Goal: Answer question/provide support: Share knowledge or assist other users

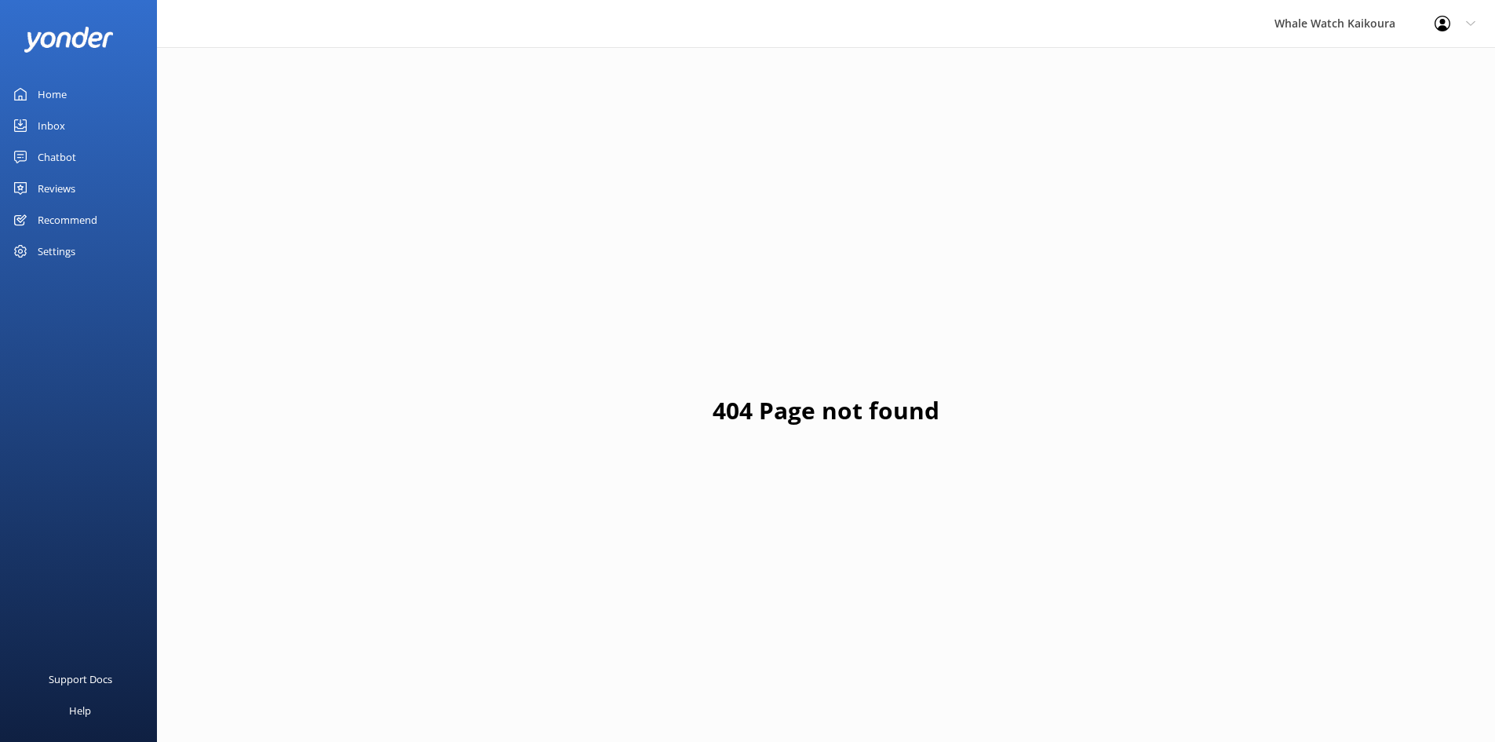
click at [71, 119] on link "Inbox" at bounding box center [78, 125] width 157 height 31
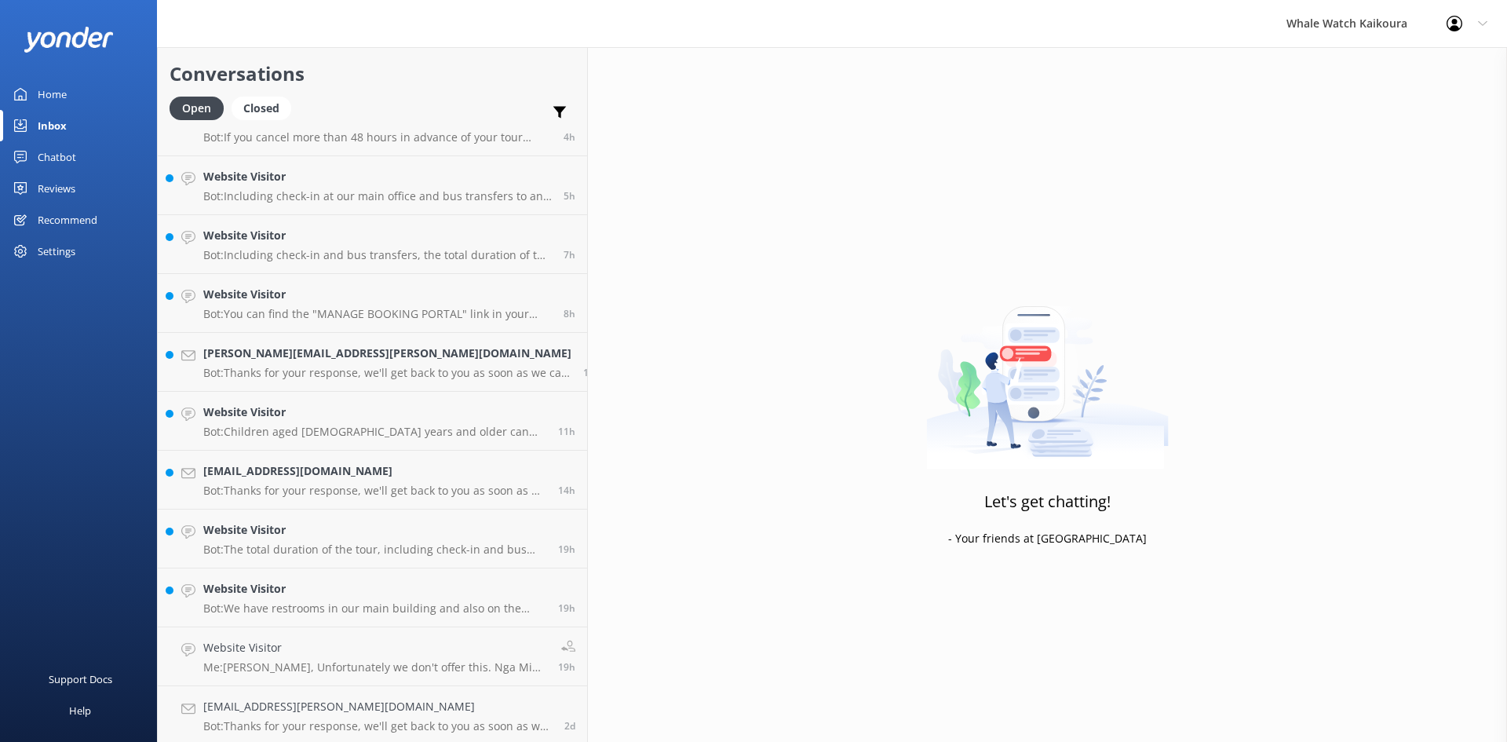
scroll to position [153, 0]
click at [313, 591] on h4 "Website Visitor" at bounding box center [374, 585] width 343 height 17
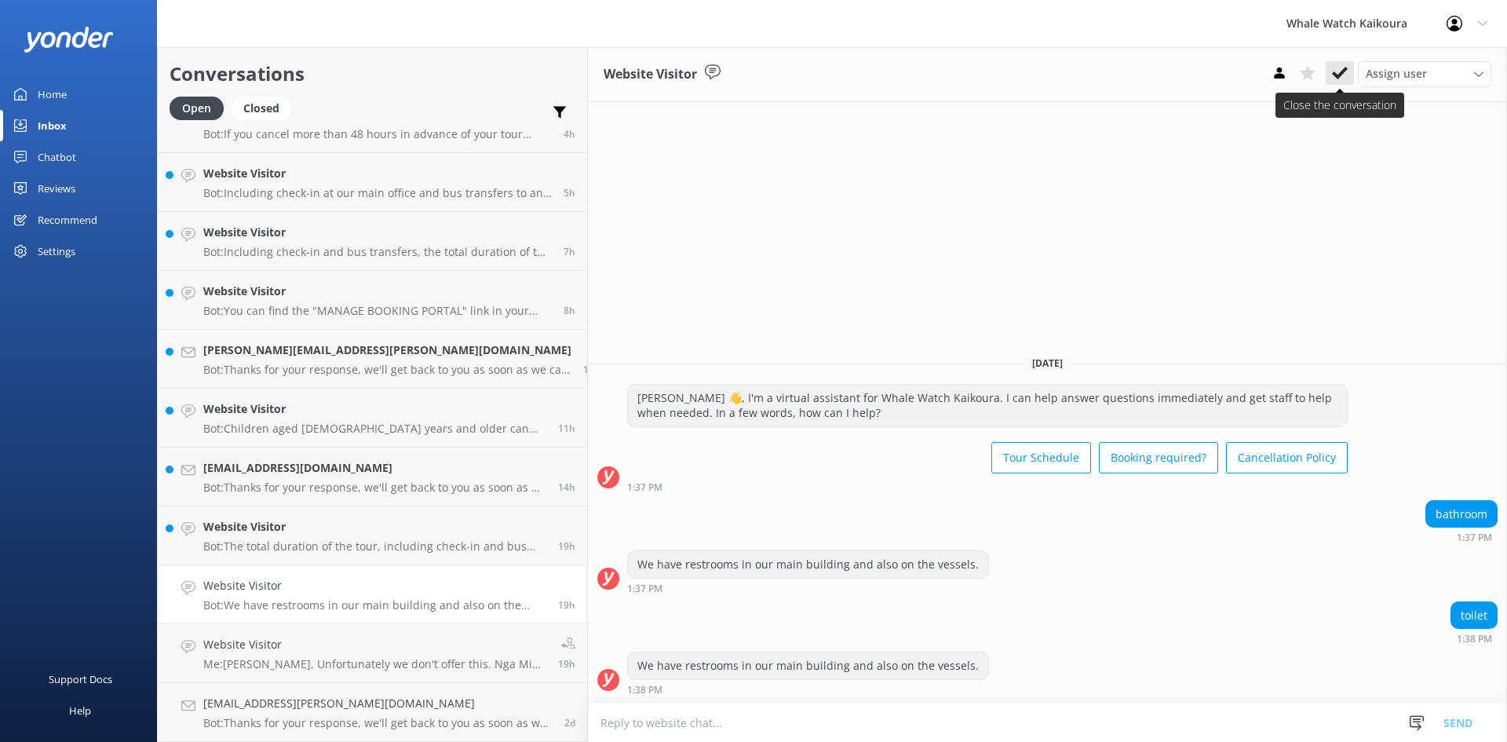
click at [1345, 75] on icon at bounding box center [1340, 73] width 16 height 16
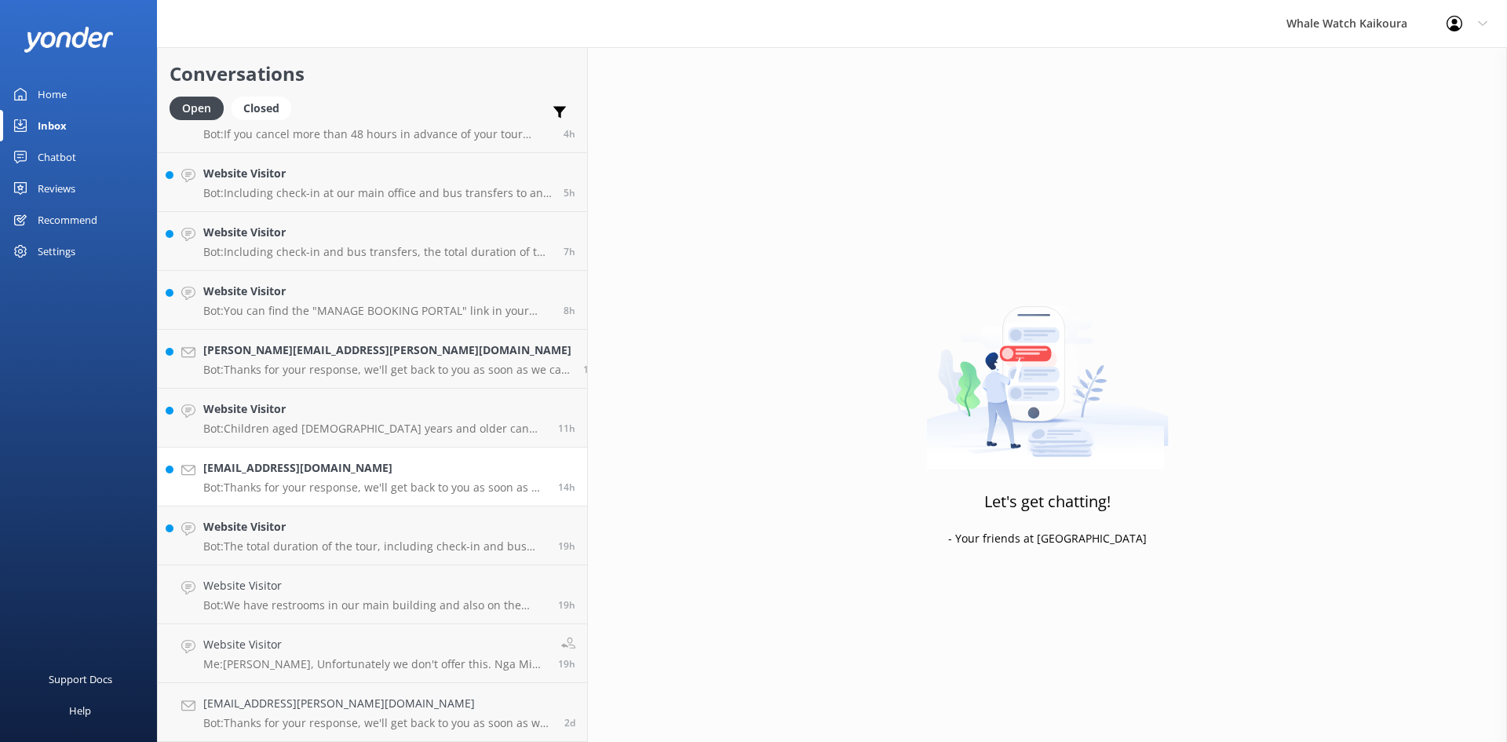
scroll to position [94, 0]
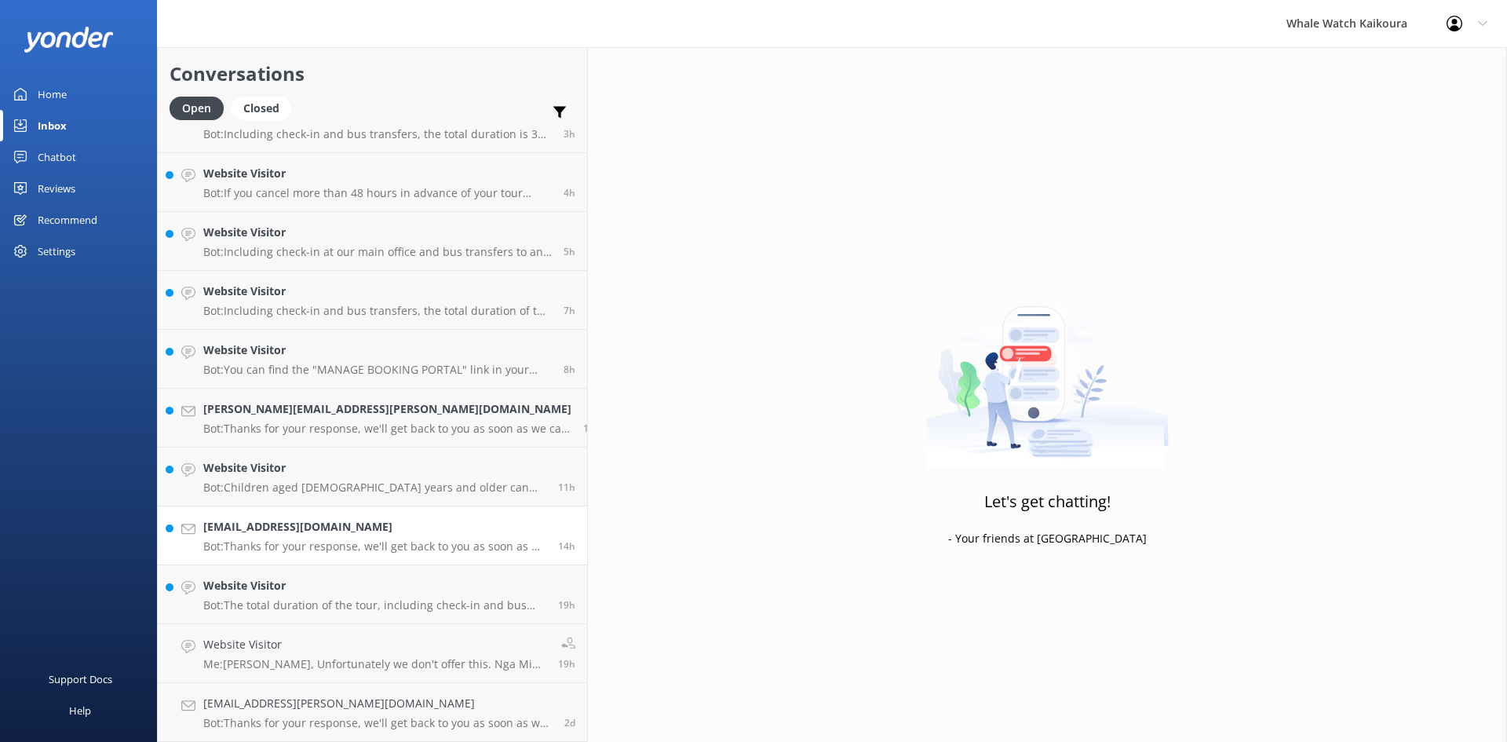
click at [339, 544] on p "Bot: Thanks for your response, we'll get back to you as soon as we can during o…" at bounding box center [374, 546] width 343 height 14
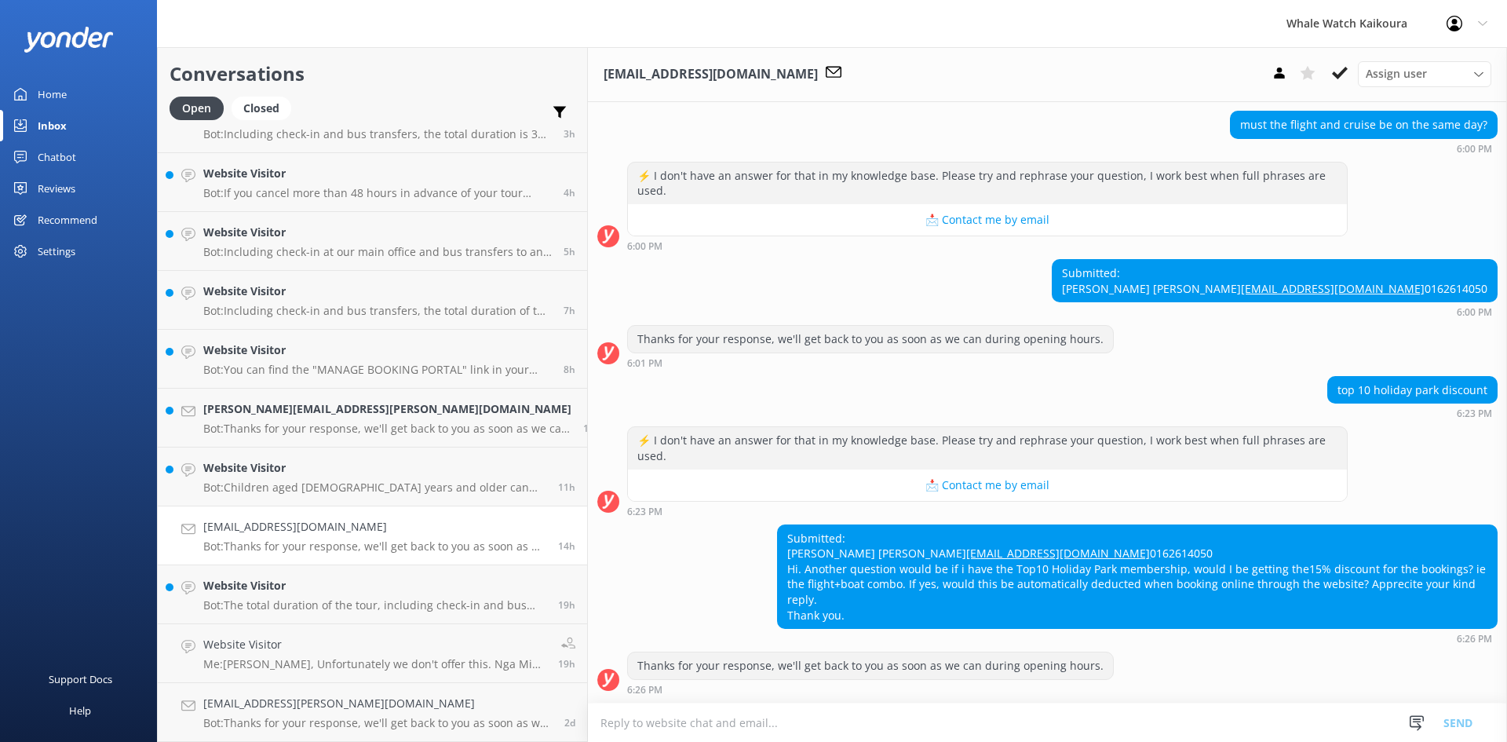
scroll to position [591, 0]
click at [336, 599] on p "Bot: The total duration of the tour, including check-in and bus transfers, is 3…" at bounding box center [374, 605] width 343 height 14
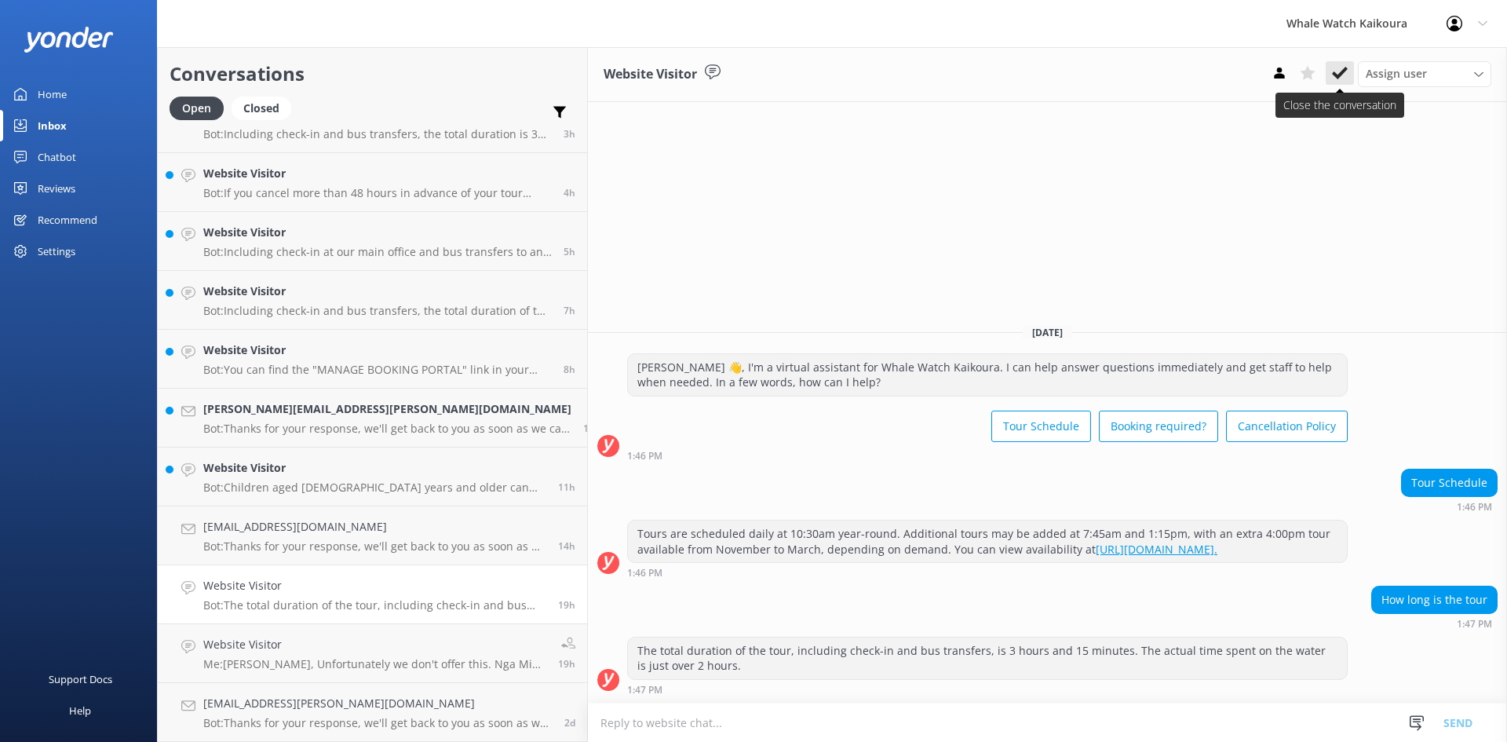
click at [1338, 72] on icon at bounding box center [1340, 73] width 16 height 16
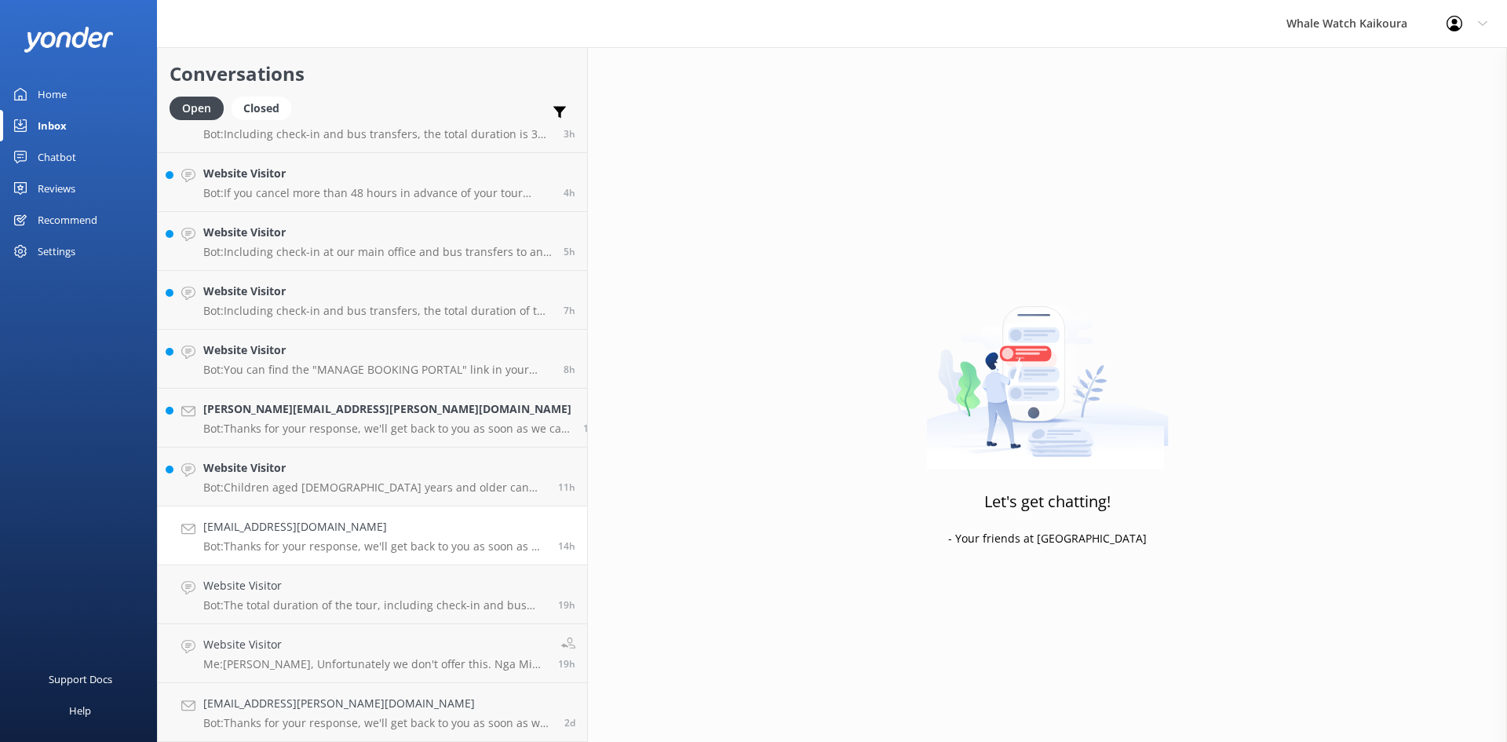
scroll to position [35, 0]
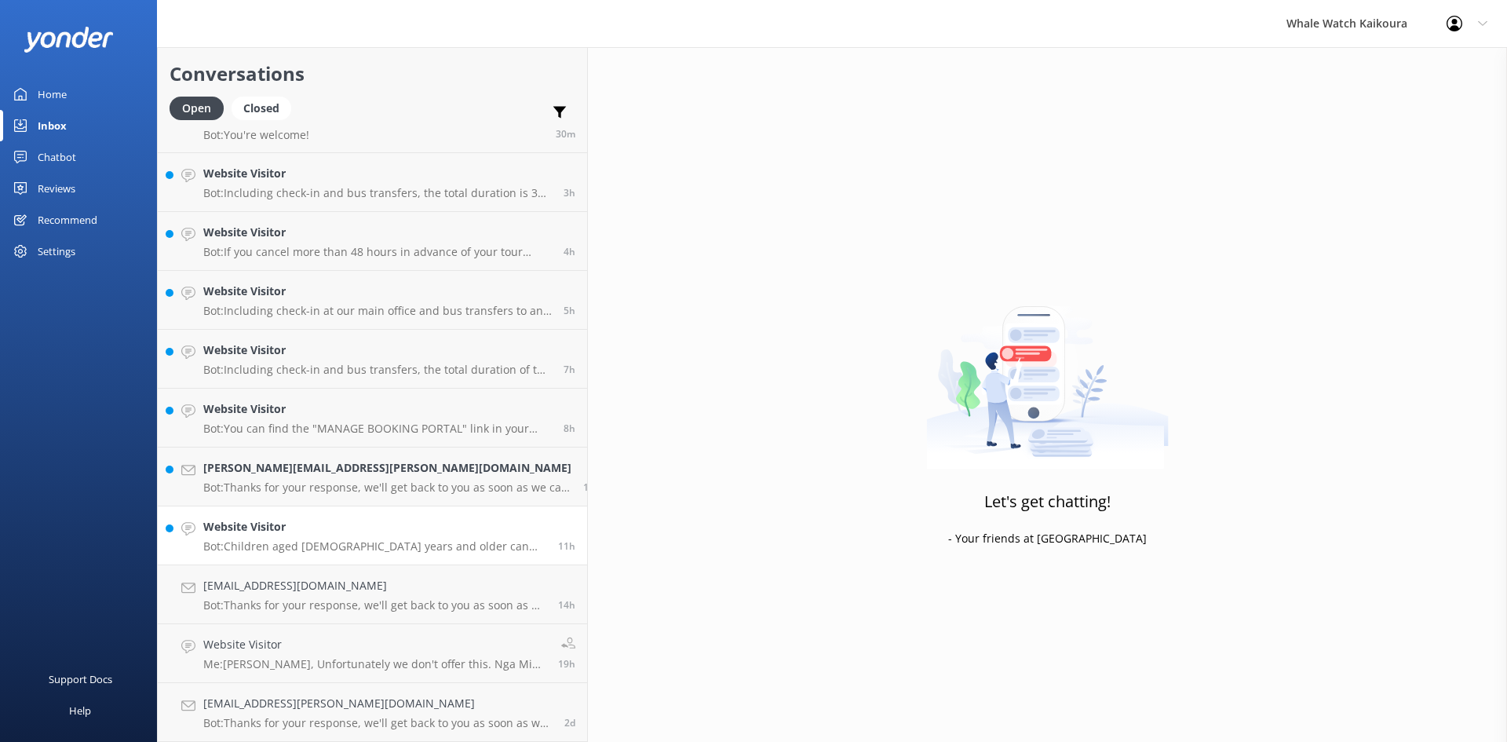
click at [251, 539] on div "Website Visitor Bot: Children aged [DEMOGRAPHIC_DATA] years and older can join …" at bounding box center [374, 535] width 343 height 35
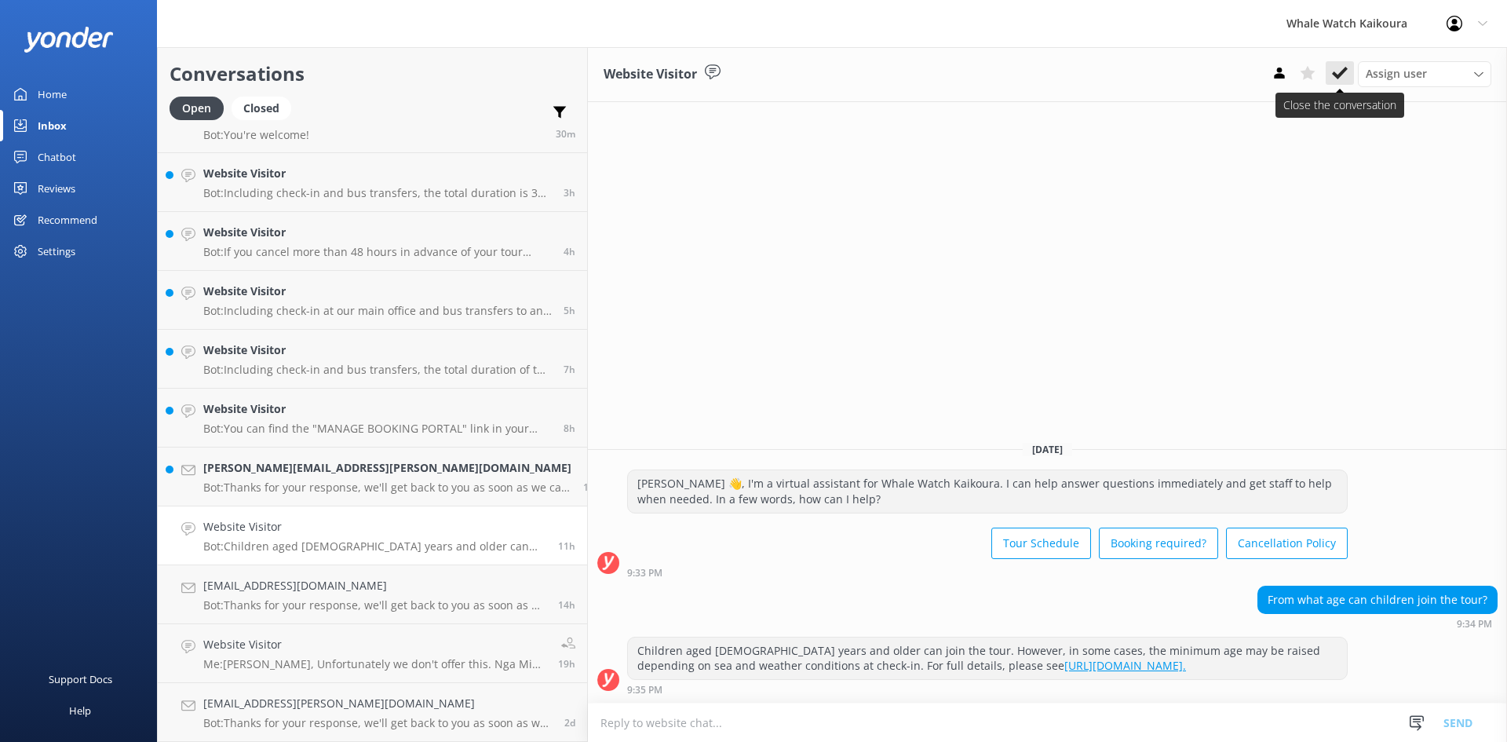
click at [1335, 78] on icon at bounding box center [1340, 73] width 16 height 16
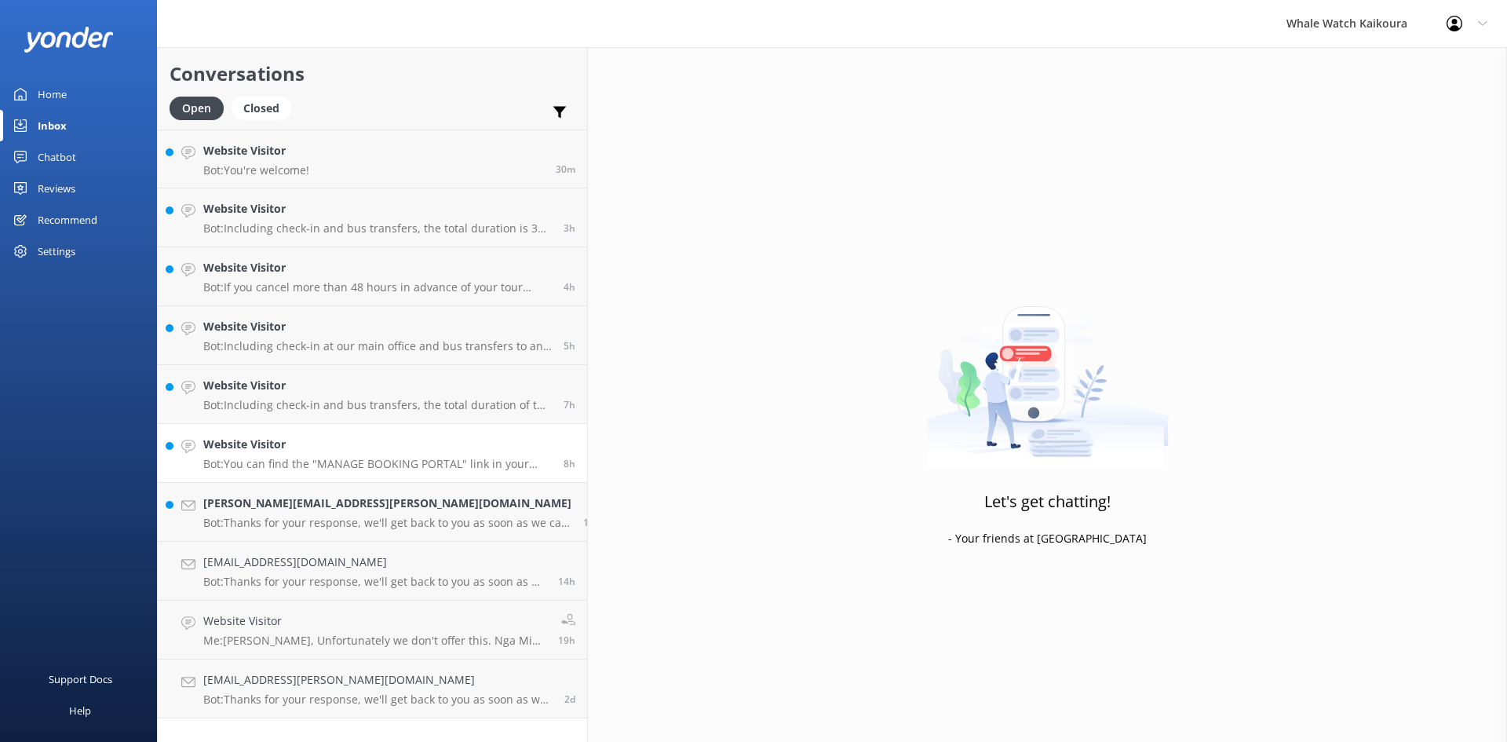
click at [312, 446] on h4 "Website Visitor" at bounding box center [377, 444] width 349 height 17
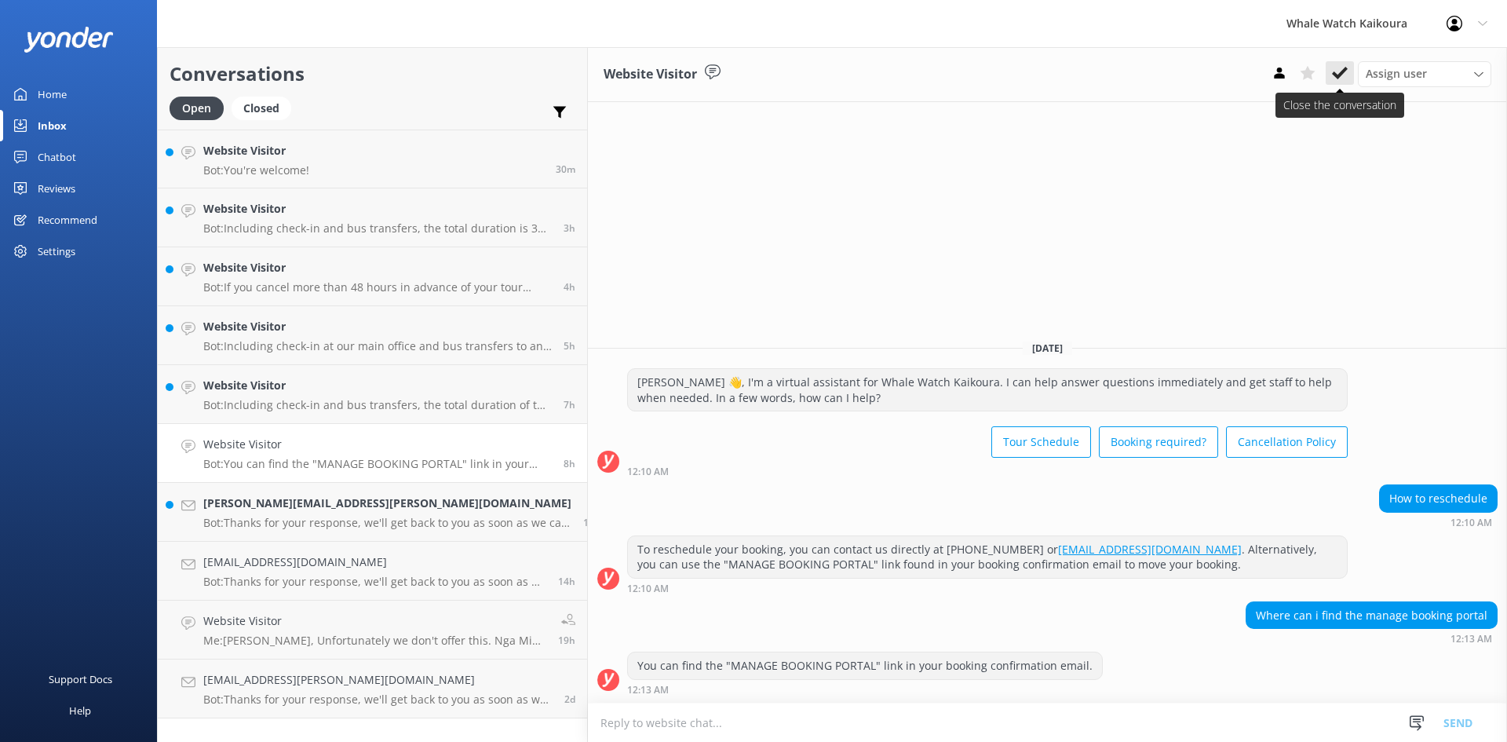
click at [1338, 77] on use at bounding box center [1340, 73] width 16 height 13
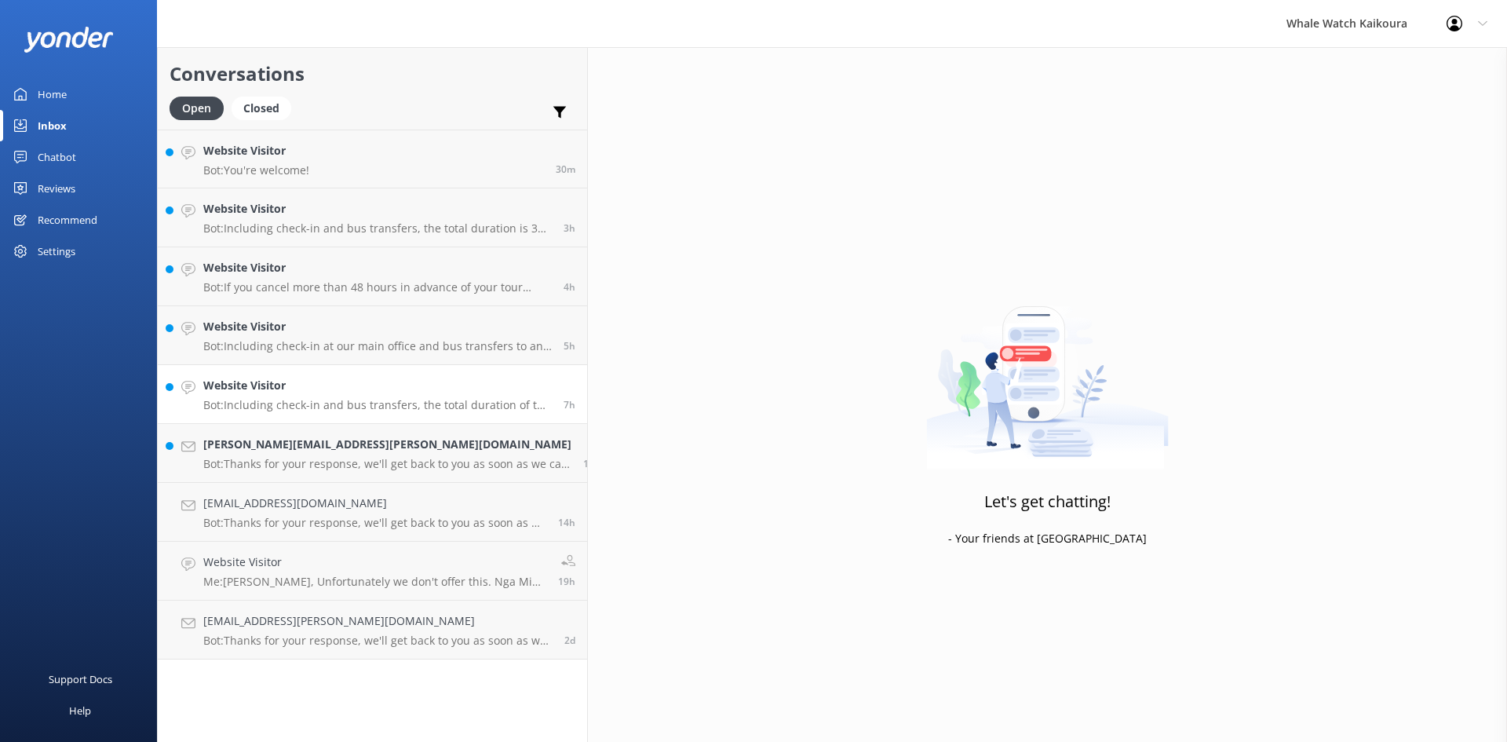
click at [254, 403] on p "Bot: Including check-in and bus transfers, the total duration of the whale watc…" at bounding box center [377, 405] width 349 height 14
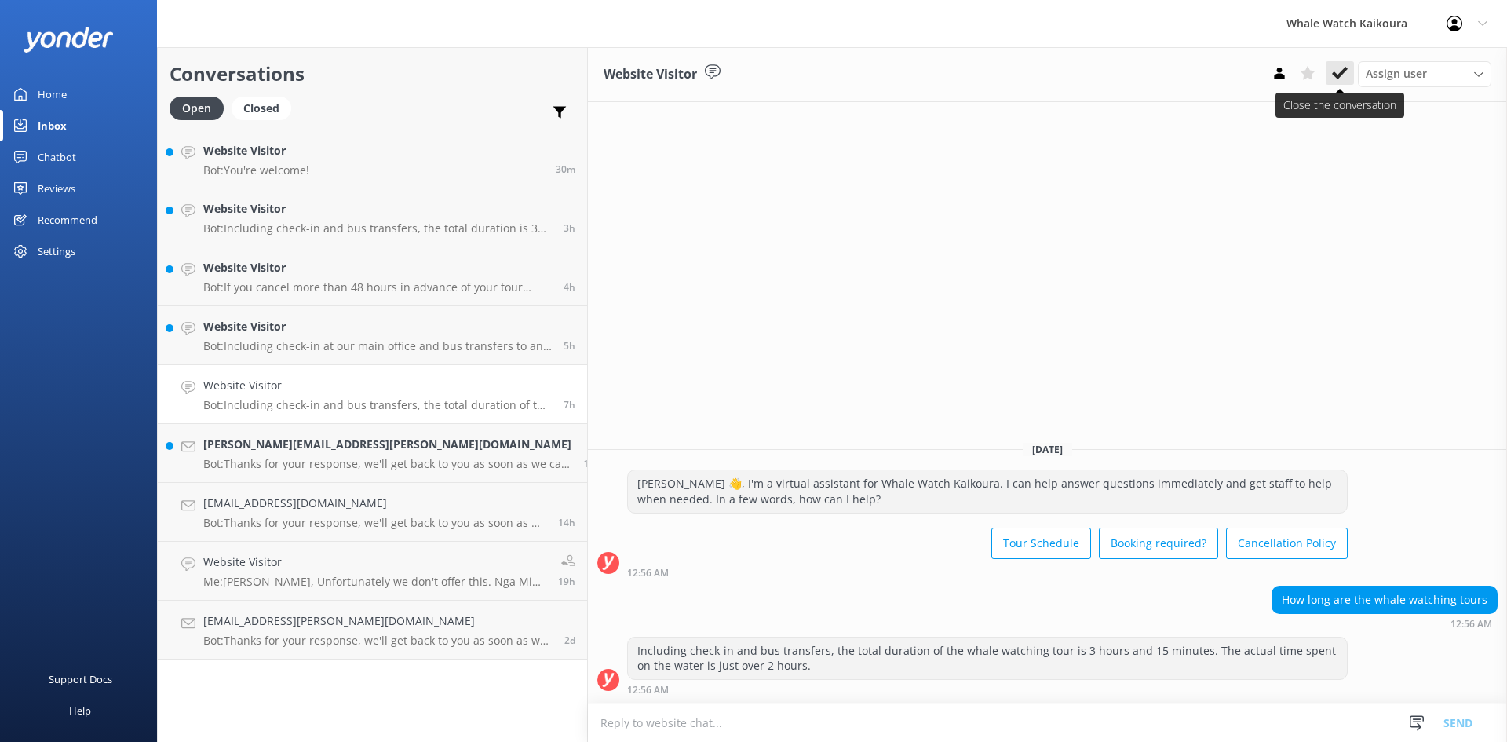
click at [1332, 71] on icon at bounding box center [1340, 73] width 16 height 16
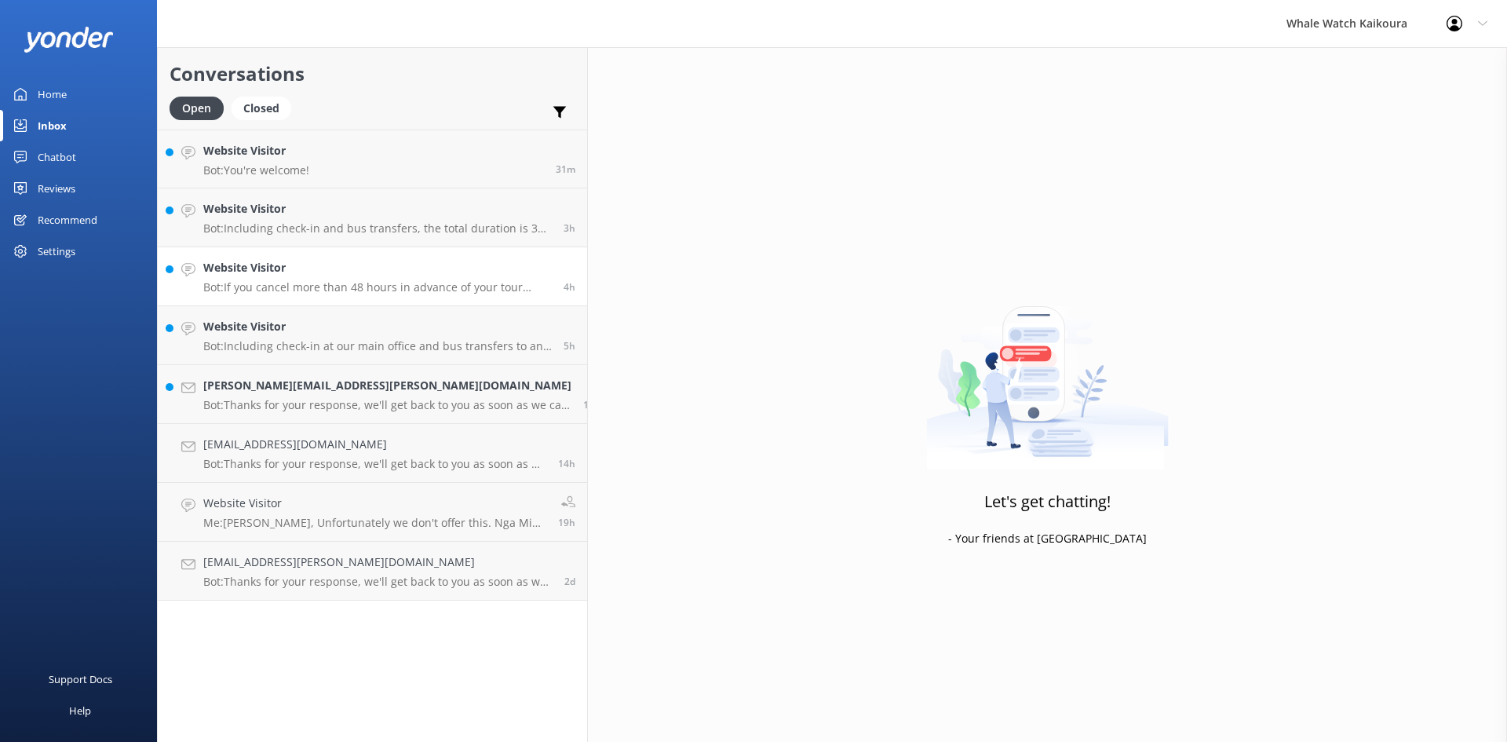
click at [274, 292] on p "Bot: If you cancel more than 48 hours in advance of your tour departure, you ge…" at bounding box center [377, 287] width 349 height 14
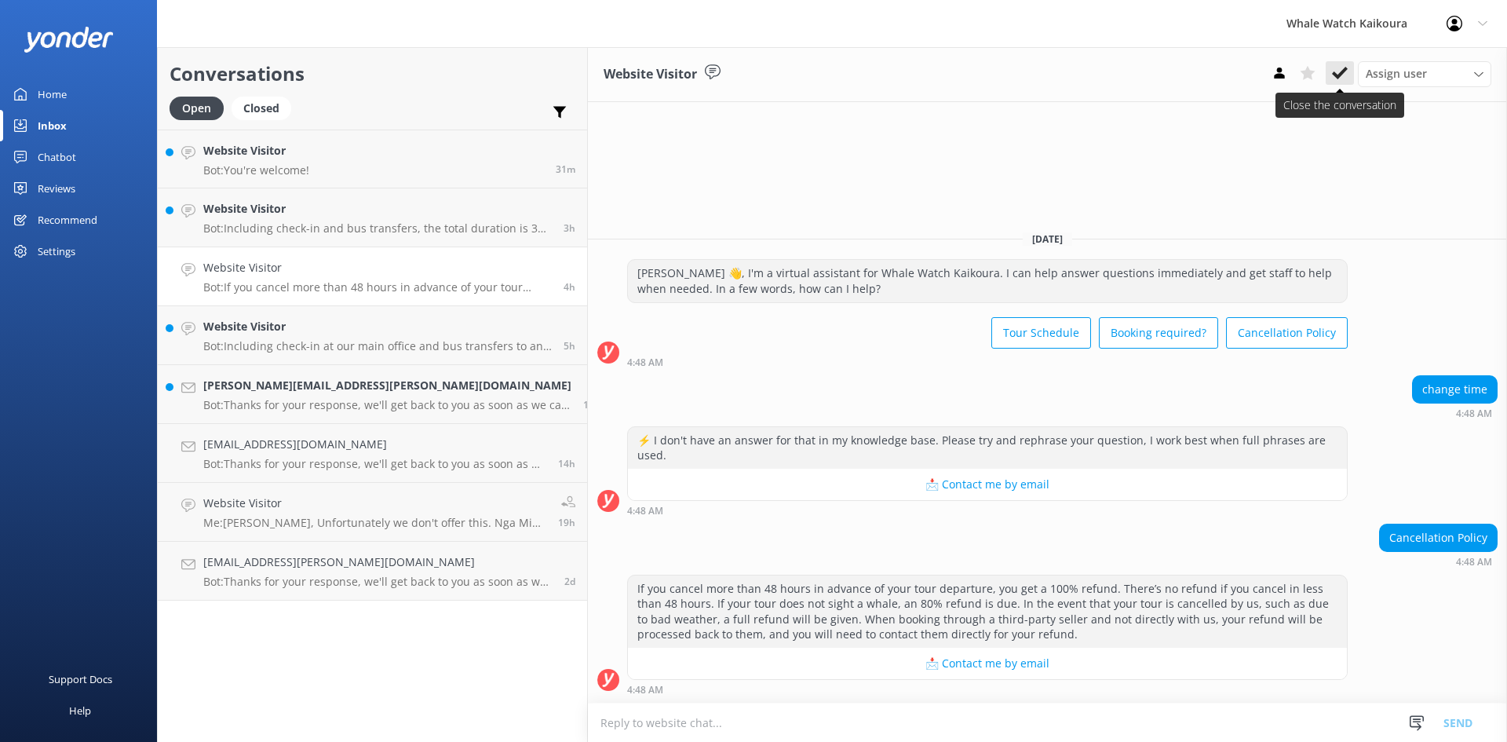
click at [1341, 75] on use at bounding box center [1340, 73] width 16 height 13
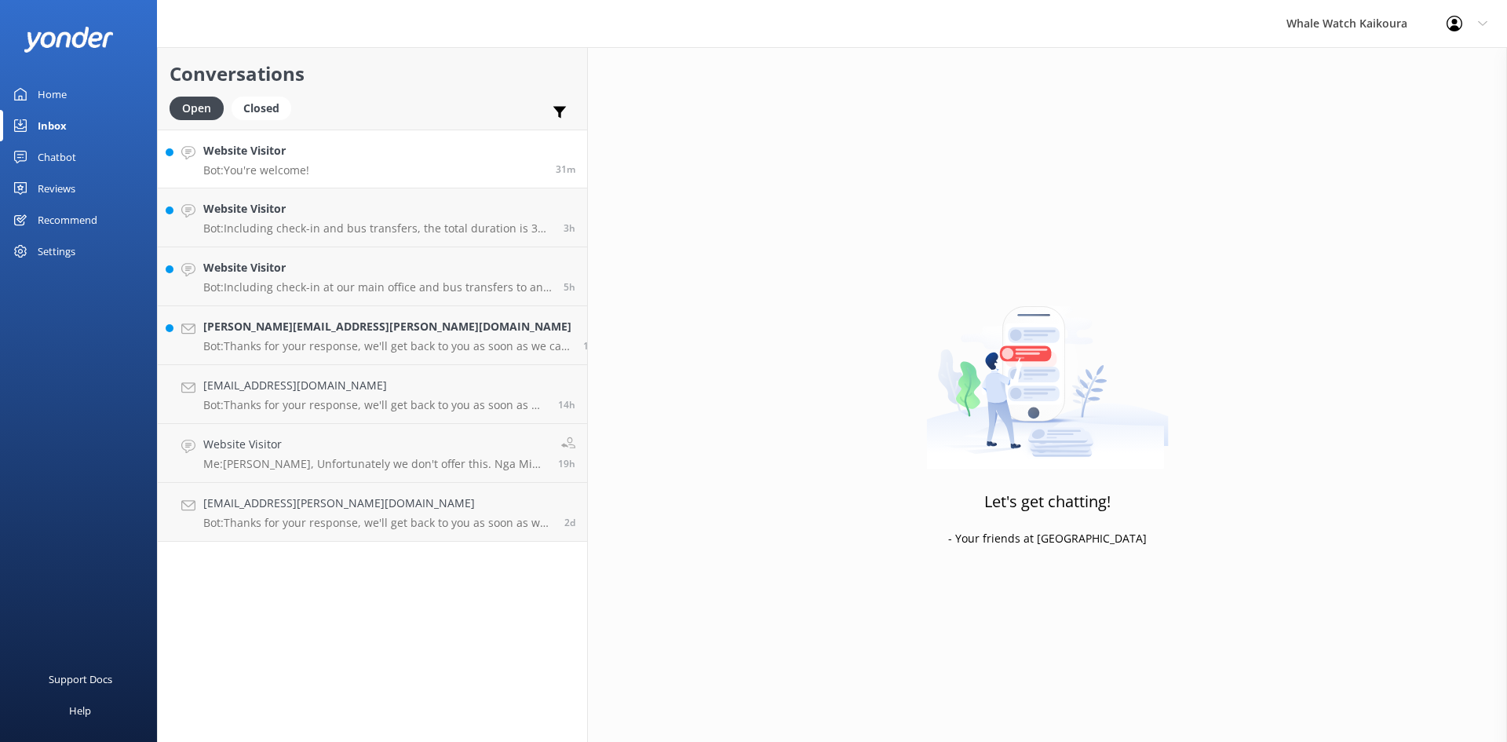
click at [362, 170] on link "Website Visitor Bot: You're welcome! 31m" at bounding box center [372, 159] width 429 height 59
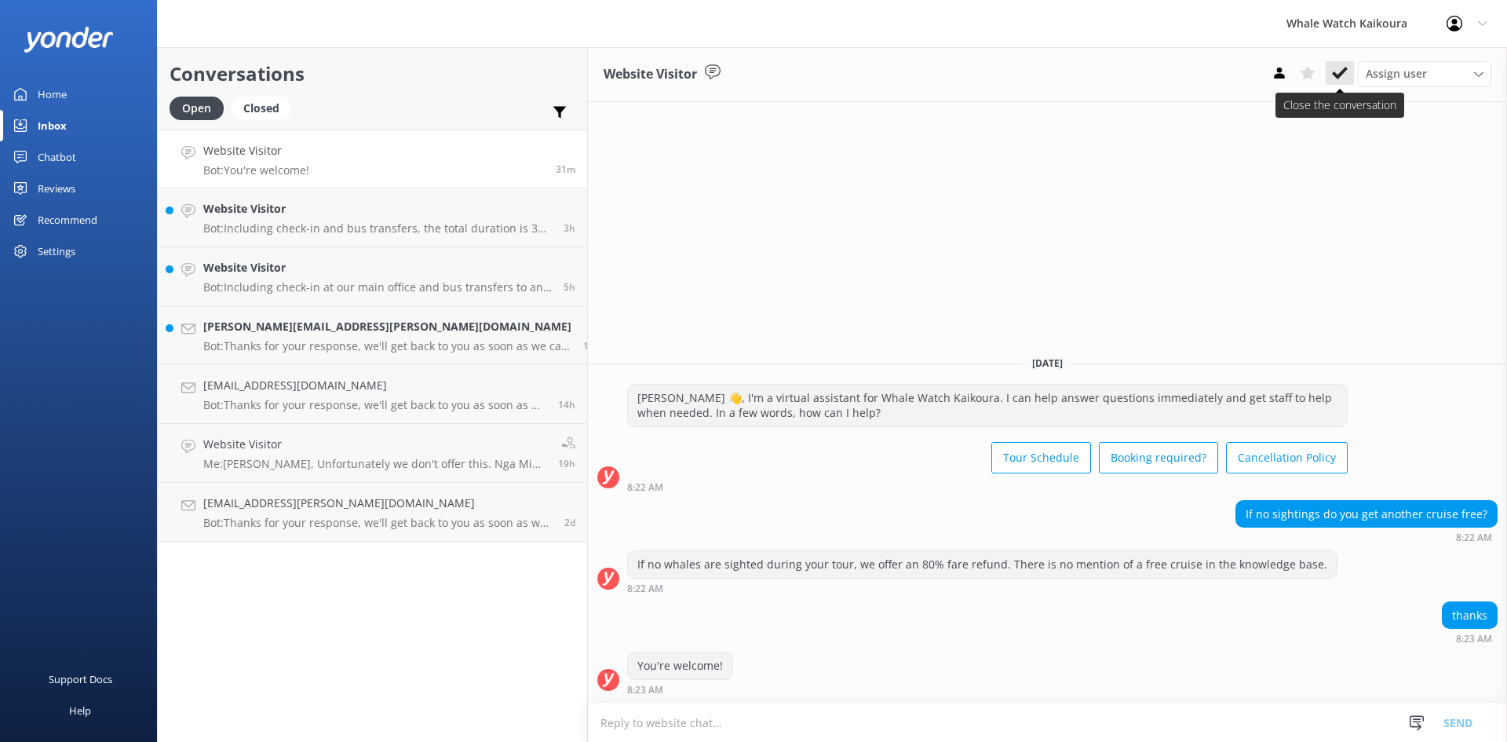
click at [1334, 71] on icon at bounding box center [1340, 73] width 16 height 16
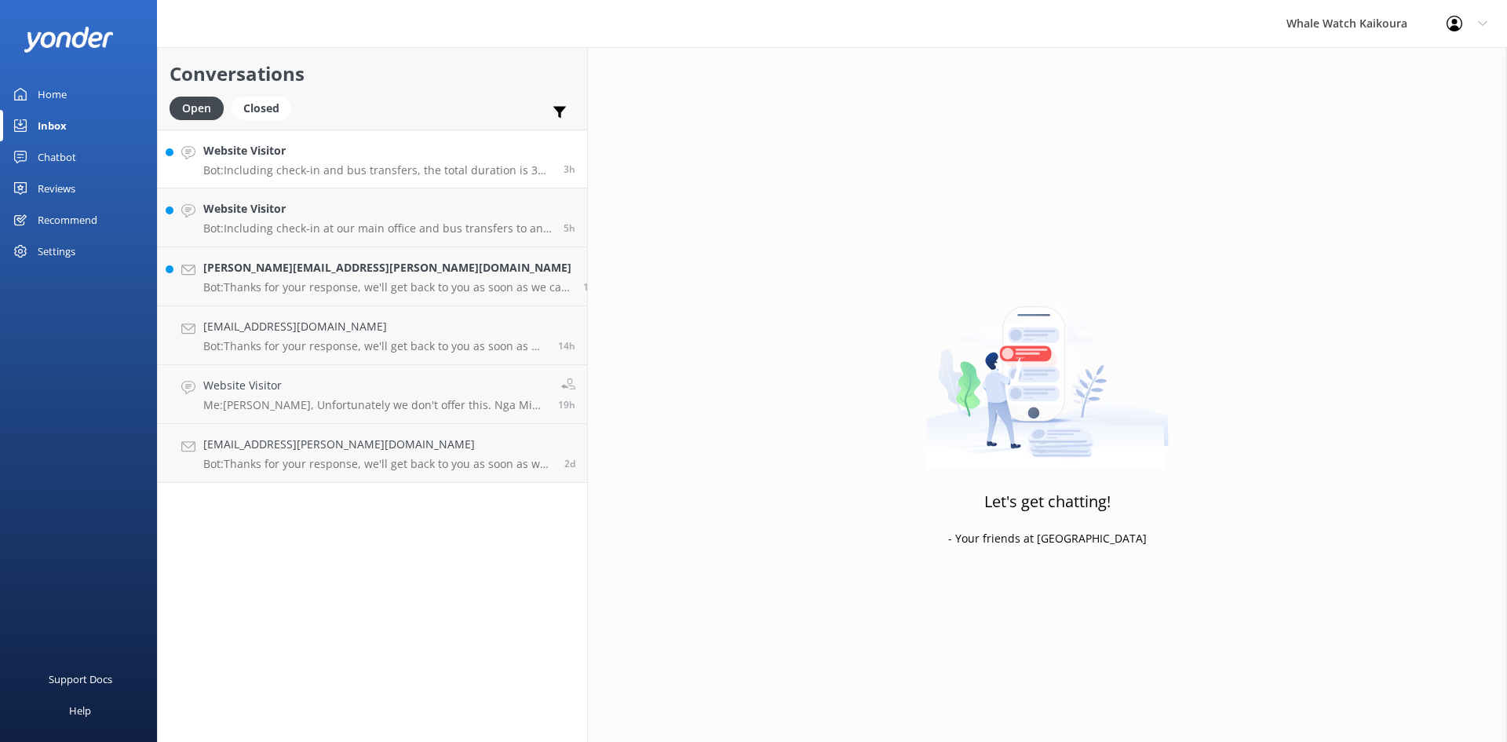
click at [324, 173] on p "Bot: Including check-in and bus transfers, the total duration is 3 hours and 15…" at bounding box center [377, 170] width 349 height 14
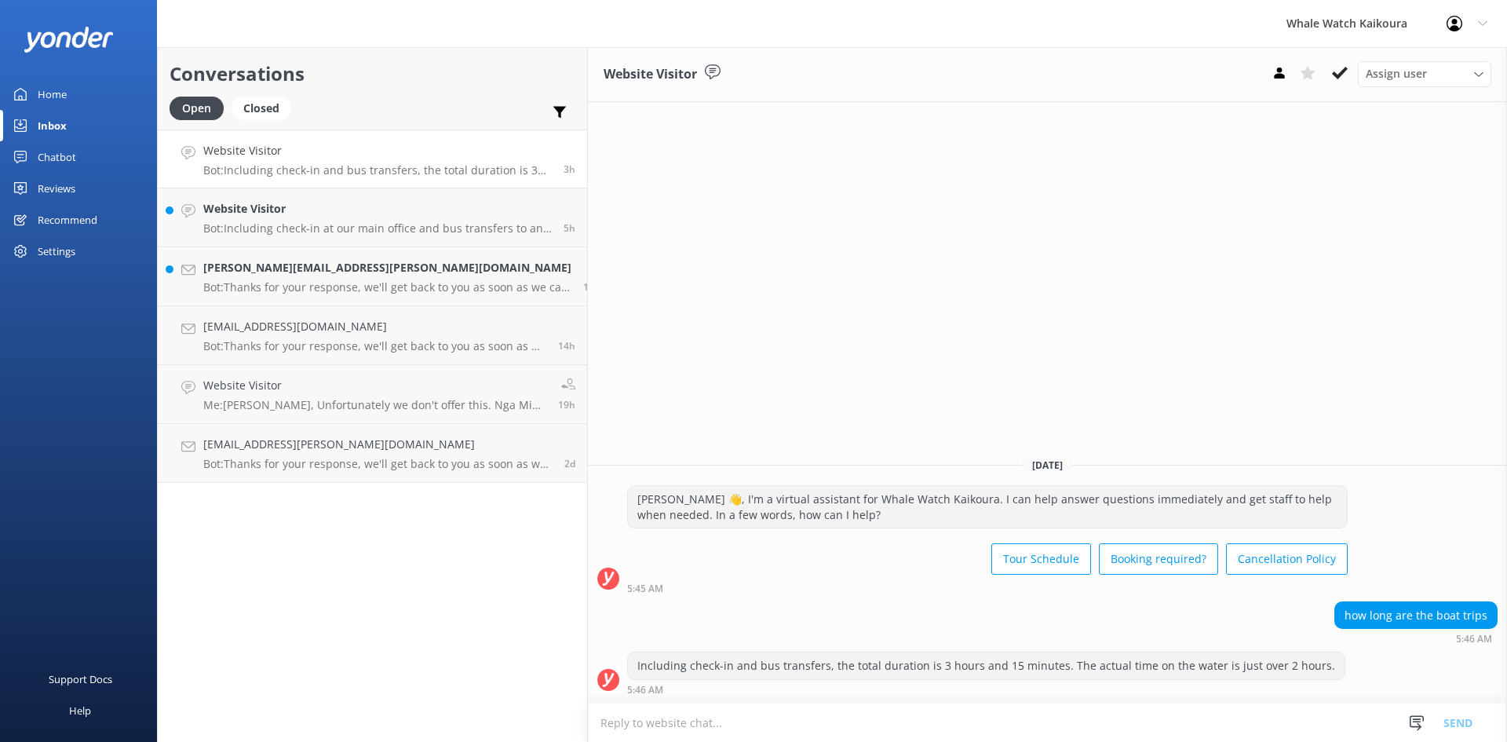
click at [1338, 75] on icon at bounding box center [1340, 73] width 16 height 16
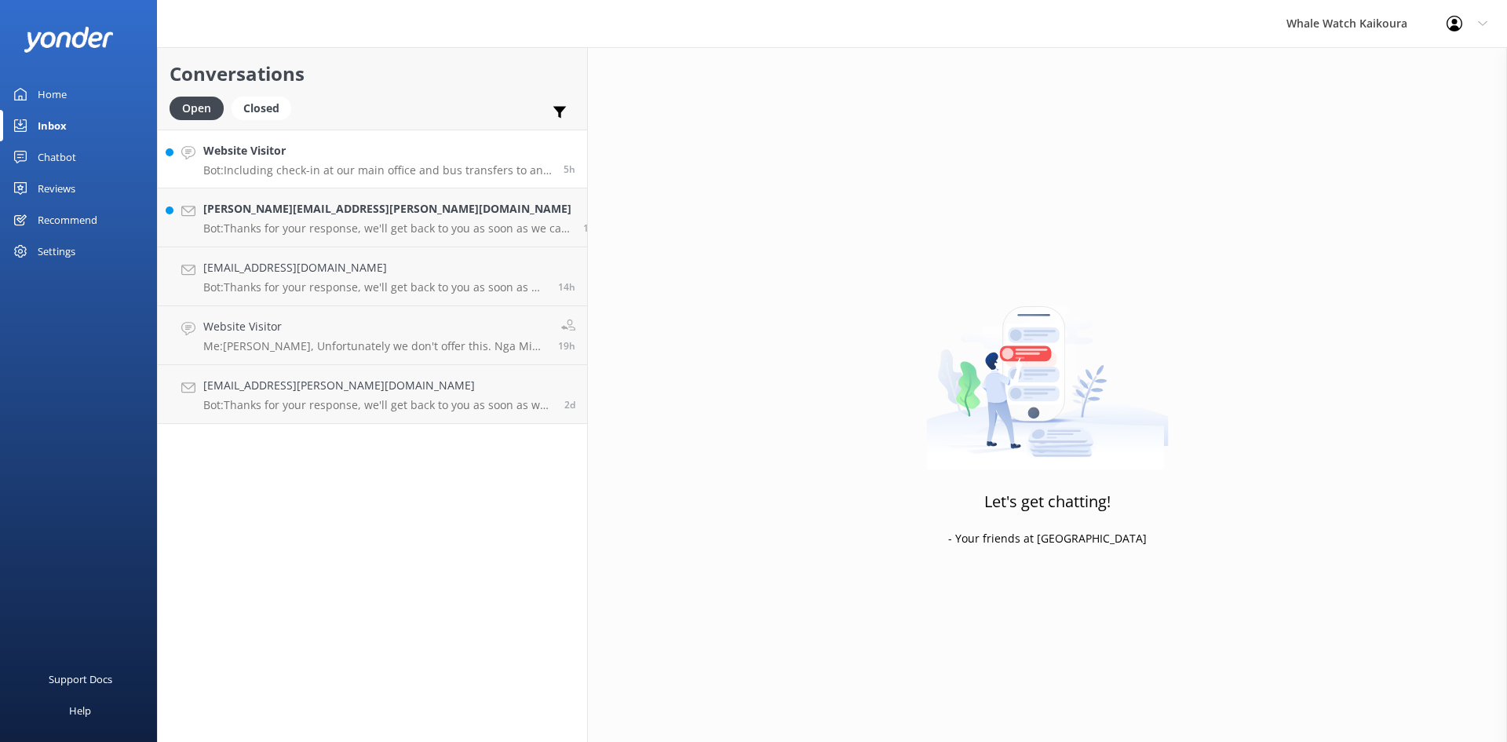
click at [317, 179] on link "Website Visitor Bot: Including check-in at our main office and bus transfers to…" at bounding box center [372, 159] width 429 height 59
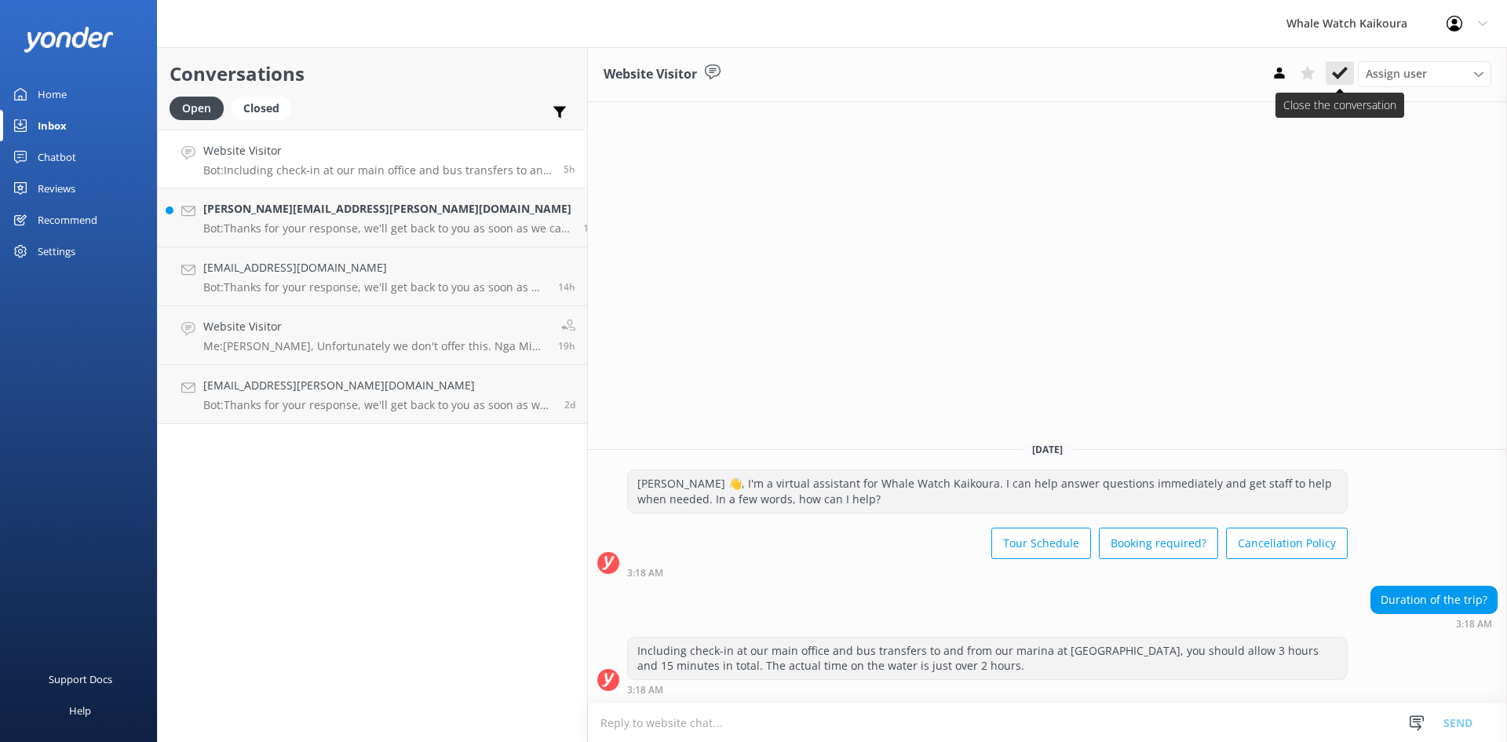
click at [1338, 79] on icon at bounding box center [1340, 73] width 16 height 16
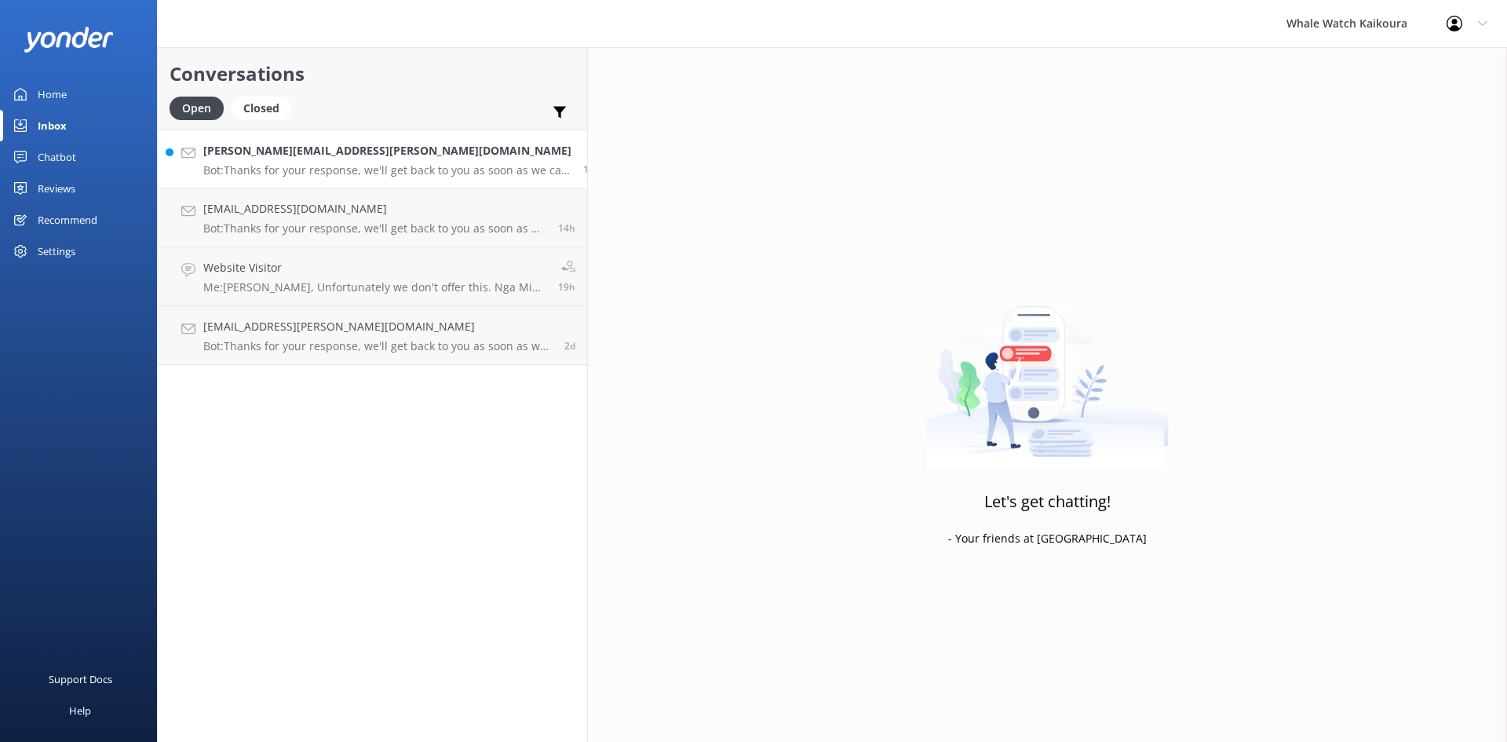
click at [364, 182] on link "[PERSON_NAME][EMAIL_ADDRESS][PERSON_NAME][DOMAIN_NAME] Bot: Thanks for your res…" at bounding box center [372, 159] width 429 height 59
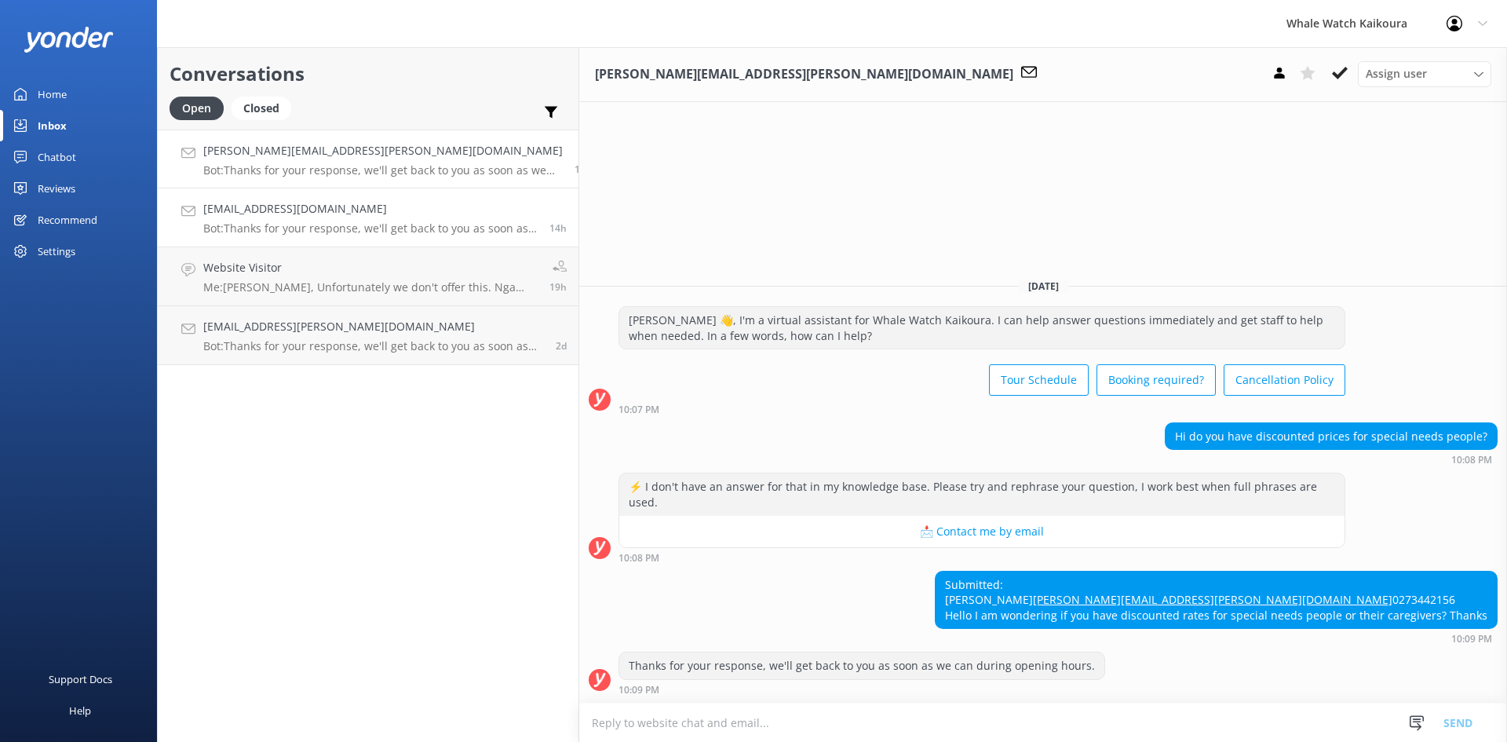
click at [360, 214] on h4 "[EMAIL_ADDRESS][DOMAIN_NAME]" at bounding box center [370, 208] width 334 height 17
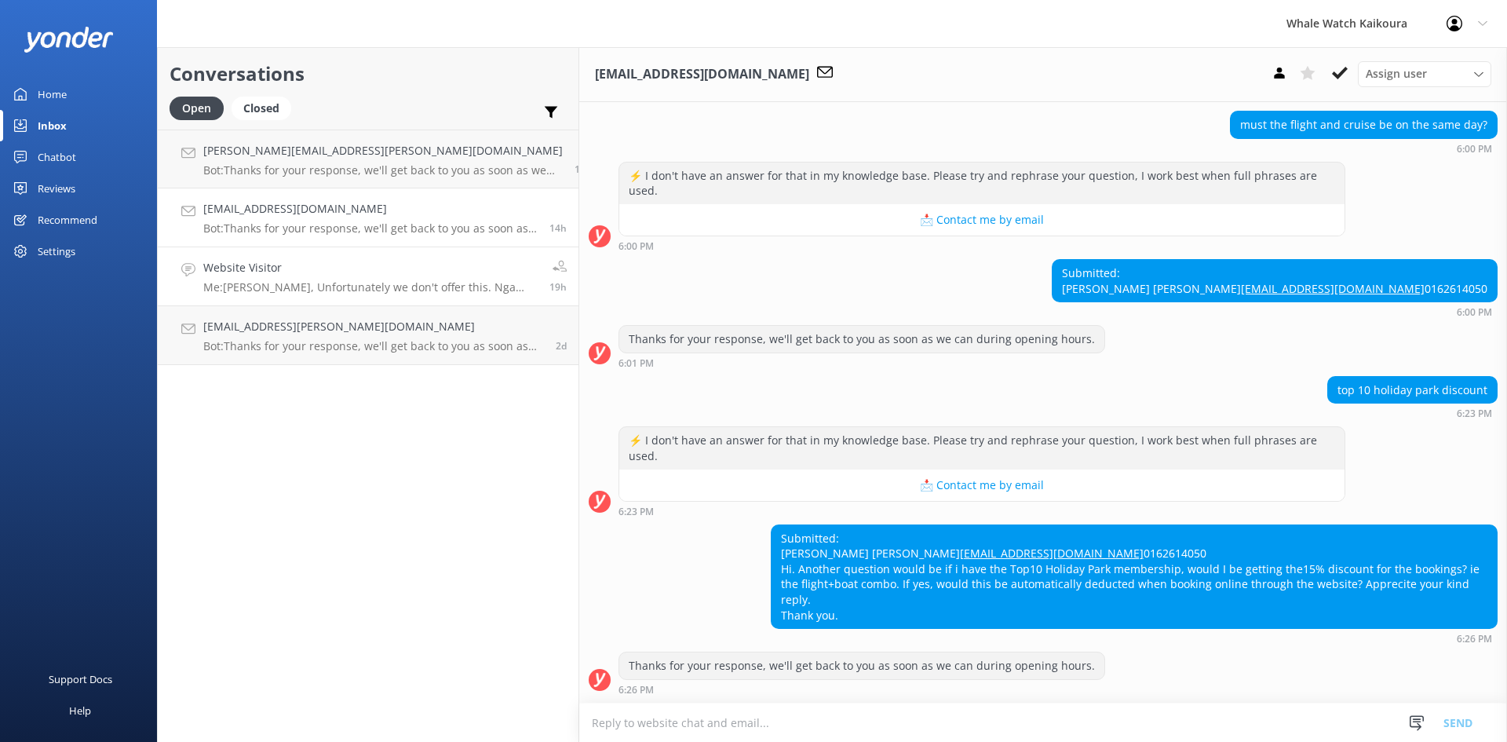
scroll to position [591, 0]
click at [321, 329] on h4 "[EMAIL_ADDRESS][PERSON_NAME][DOMAIN_NAME]" at bounding box center [373, 326] width 341 height 17
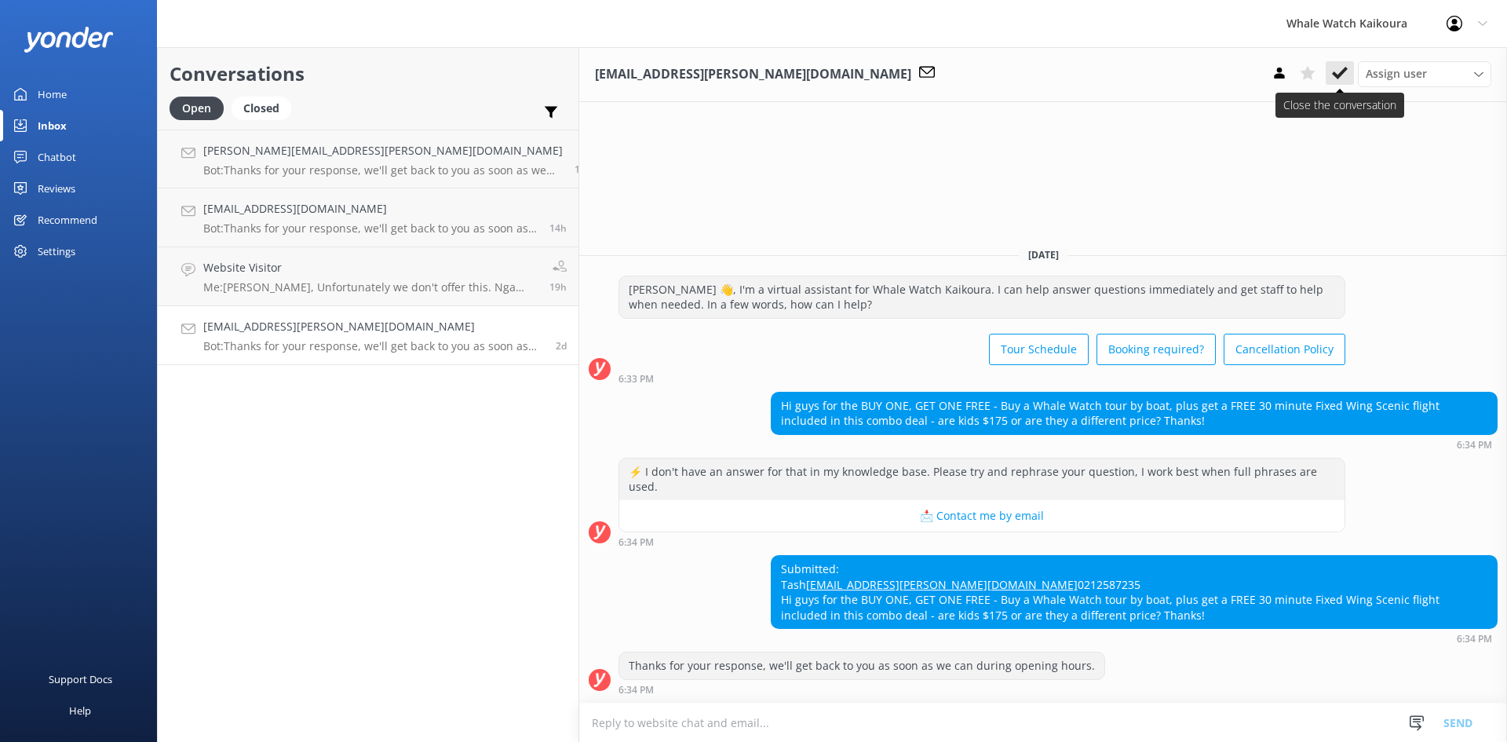
click at [1334, 72] on use at bounding box center [1340, 73] width 16 height 13
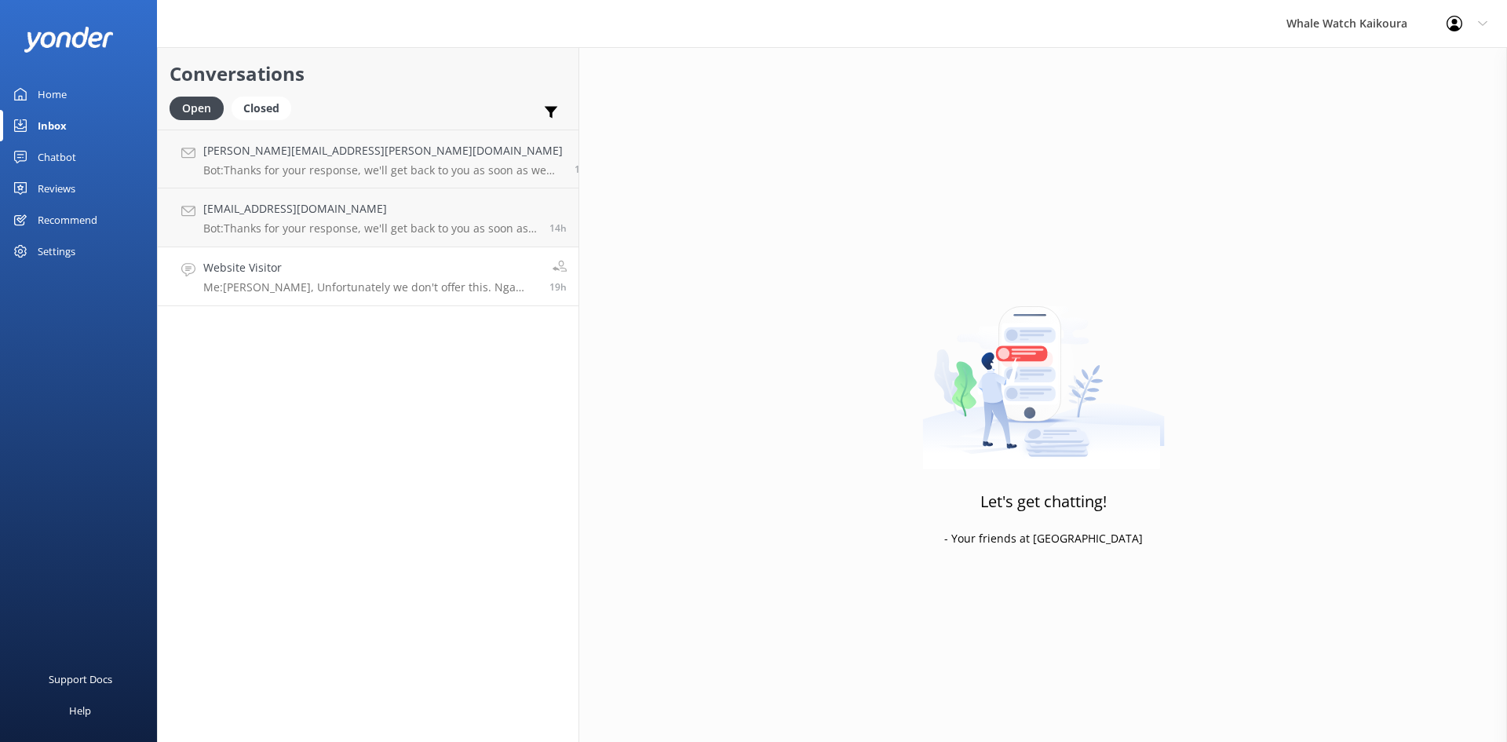
click at [285, 269] on h4 "Website Visitor" at bounding box center [370, 267] width 334 height 17
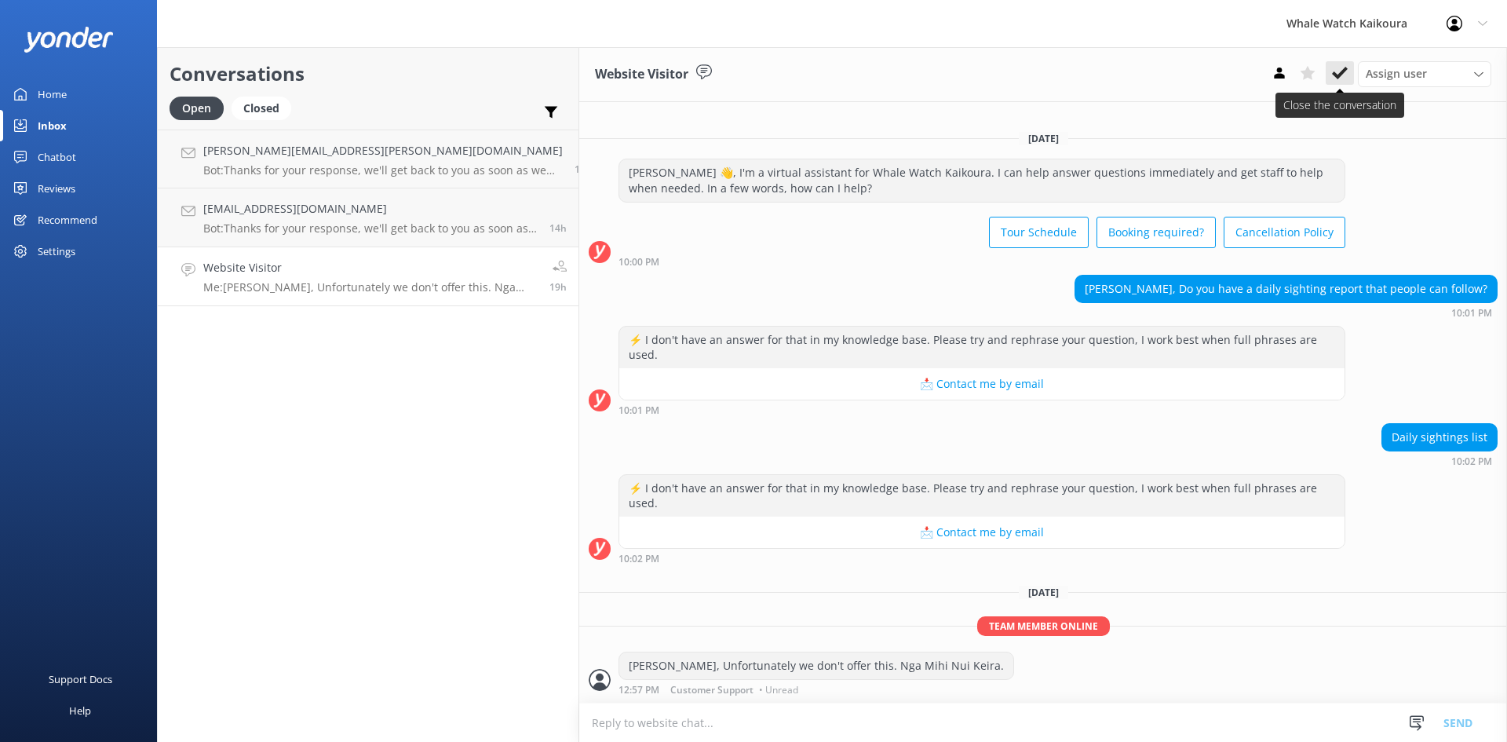
click at [1342, 68] on icon at bounding box center [1340, 73] width 16 height 16
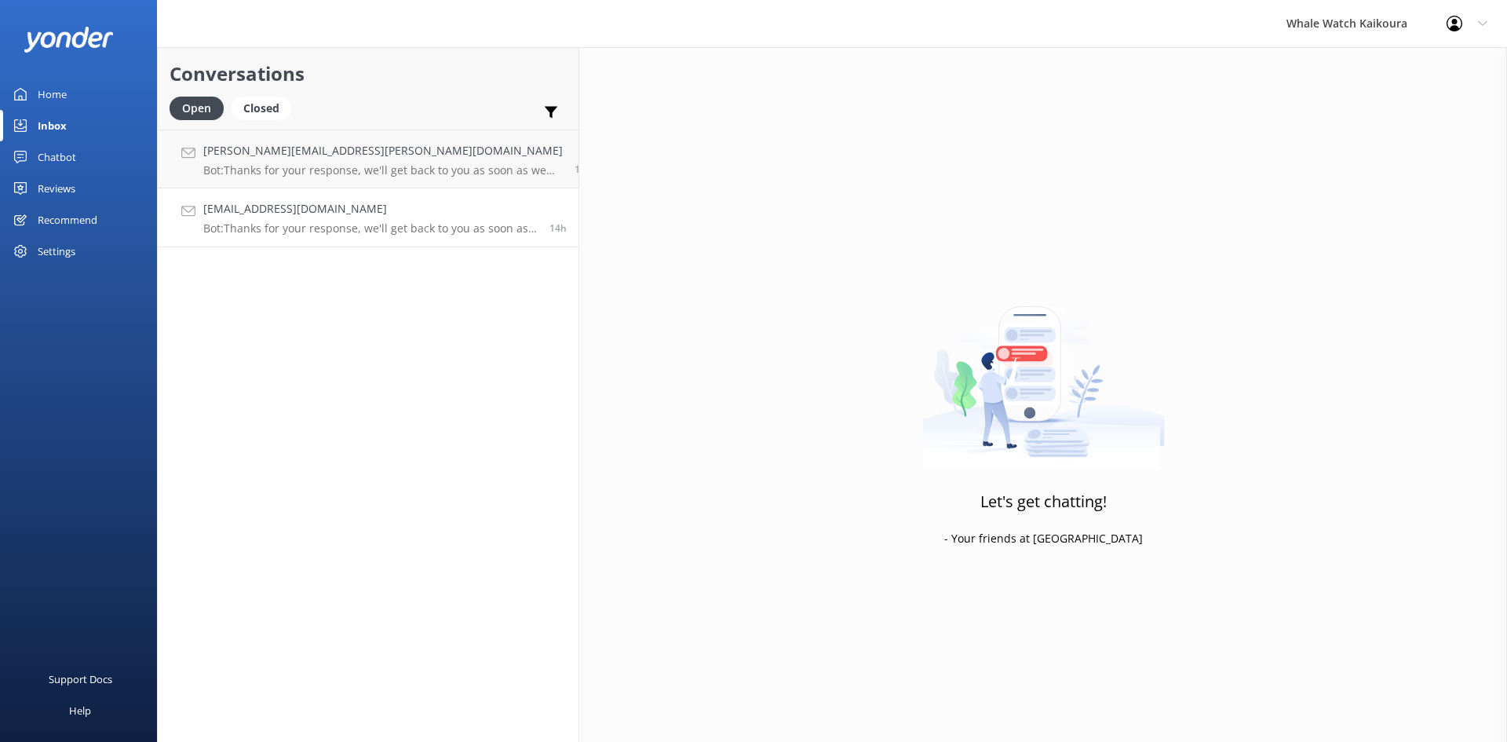
click at [353, 221] on p "Bot: Thanks for your response, we'll get back to you as soon as we can during o…" at bounding box center [370, 228] width 334 height 14
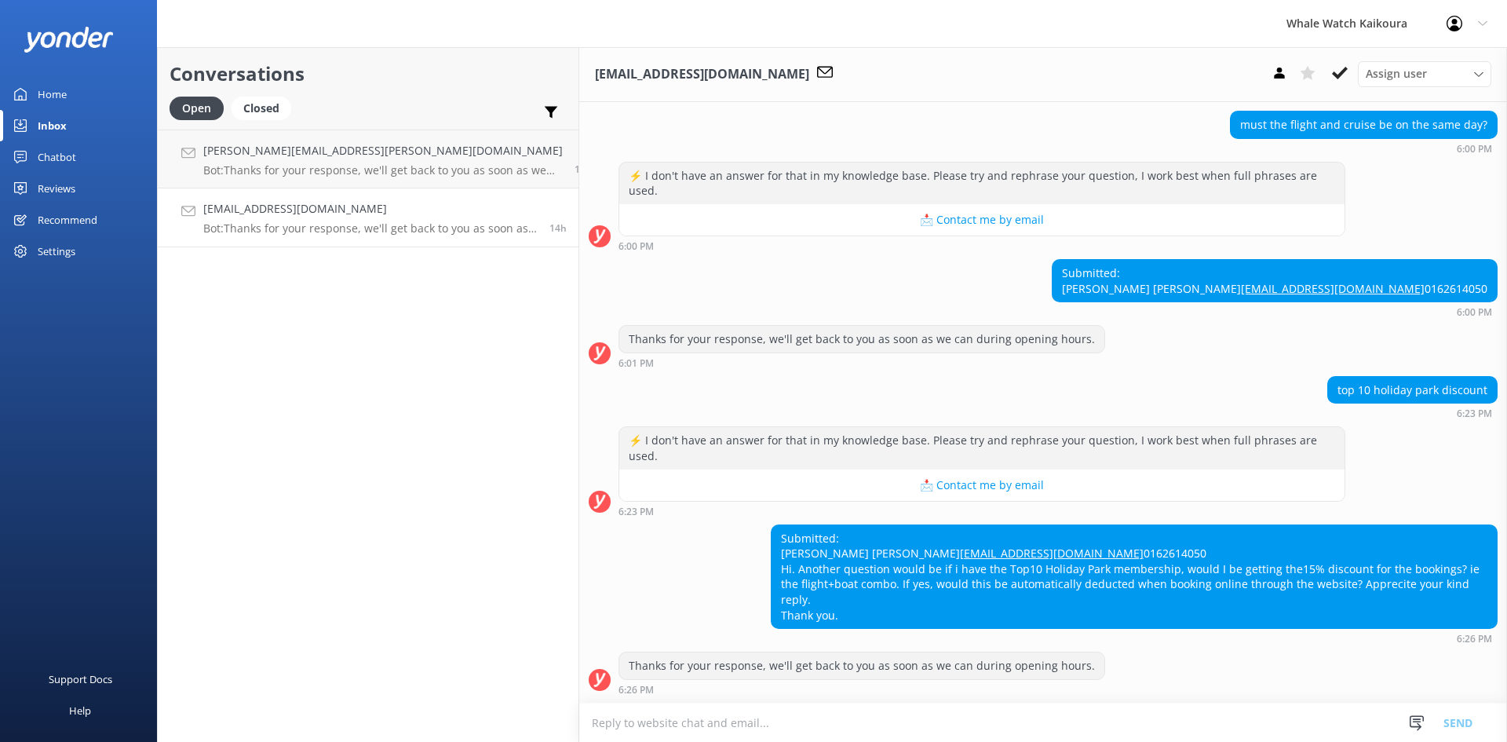
scroll to position [591, 0]
drag, startPoint x: 812, startPoint y: 551, endPoint x: 687, endPoint y: 553, distance: 125.6
click at [772, 553] on div "Submitted: [PERSON_NAME] [PERSON_NAME] [EMAIL_ADDRESS][DOMAIN_NAME] 0162614050 …" at bounding box center [1134, 577] width 725 height 104
copy link "[EMAIL_ADDRESS][DOMAIN_NAME]"
drag, startPoint x: 1072, startPoint y: 751, endPoint x: 1054, endPoint y: 779, distance: 32.9
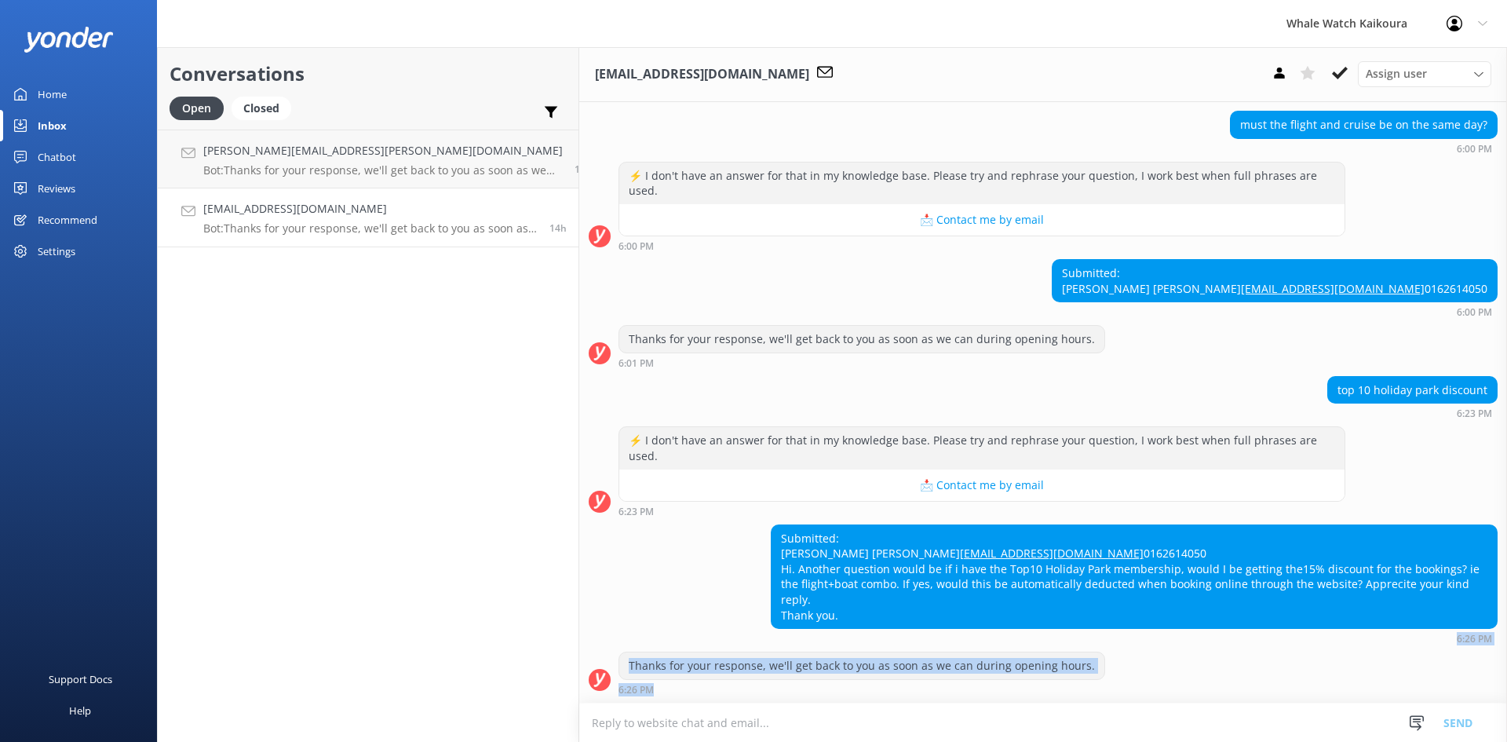
click at [1054, 741] on html "Whale Watch Kaikoura Profile Settings Logout Home Inbox Chatbot Content Product…" at bounding box center [753, 371] width 1507 height 742
click at [1349, 79] on button at bounding box center [1340, 73] width 28 height 24
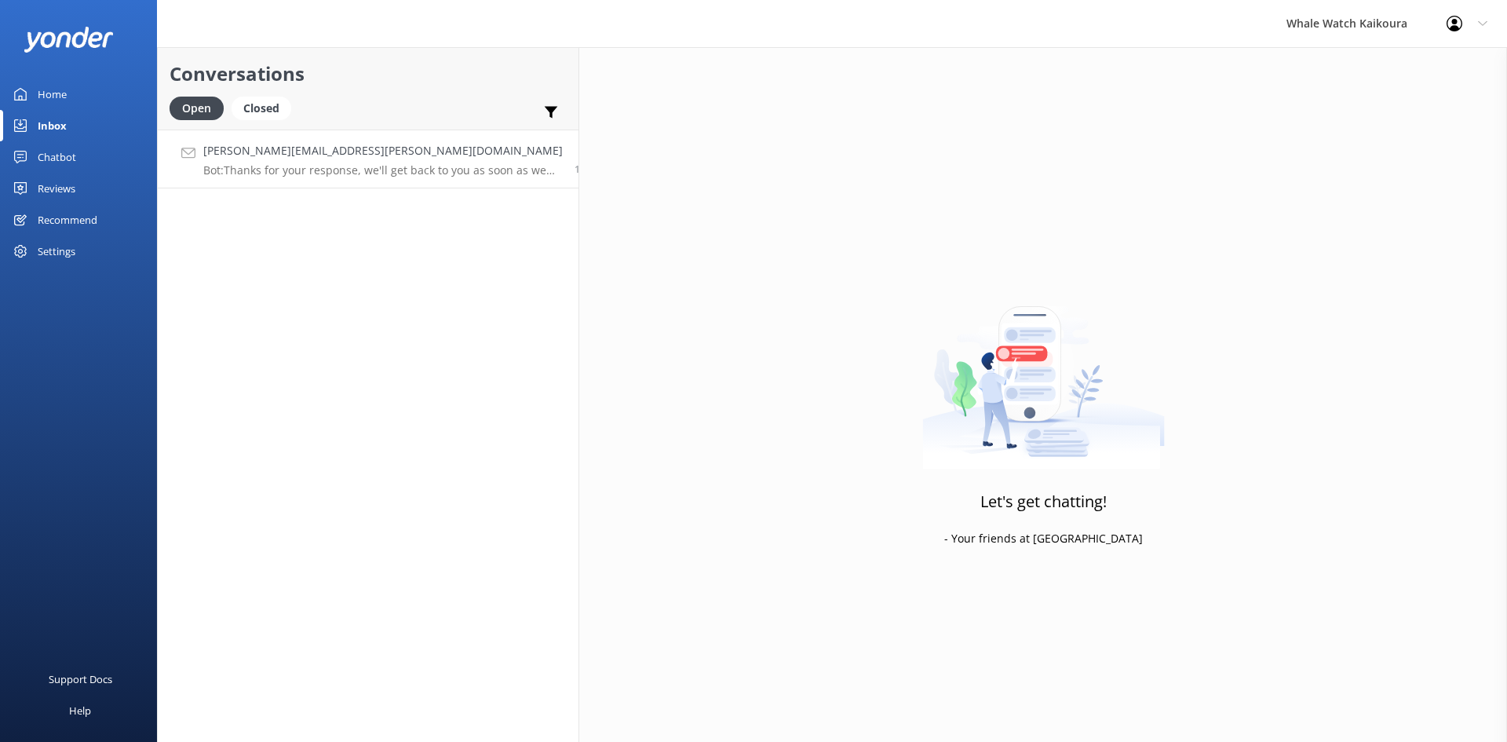
click at [340, 154] on h4 "[PERSON_NAME][EMAIL_ADDRESS][PERSON_NAME][DOMAIN_NAME]" at bounding box center [383, 150] width 360 height 17
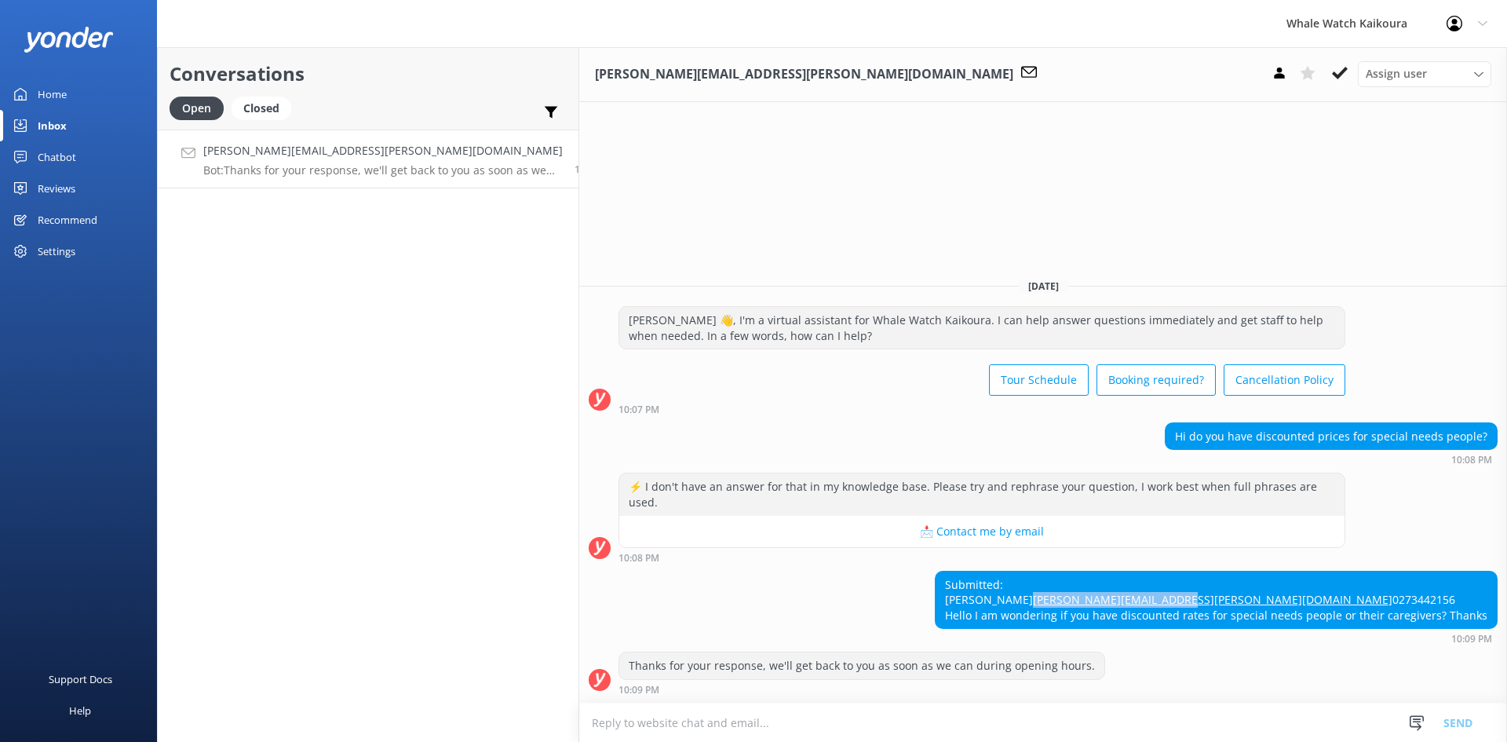
drag, startPoint x: 1137, startPoint y: 573, endPoint x: 1129, endPoint y: 592, distance: 20.4
click at [1129, 592] on div "Submitted: [PERSON_NAME] [PERSON_NAME][EMAIL_ADDRESS][PERSON_NAME][DOMAIN_NAME]…" at bounding box center [1216, 599] width 561 height 57
copy div "[PERSON_NAME][EMAIL_ADDRESS][PERSON_NAME][DOMAIN_NAME]"
click at [1342, 76] on icon at bounding box center [1340, 73] width 16 height 16
